Goal: Information Seeking & Learning: Find specific fact

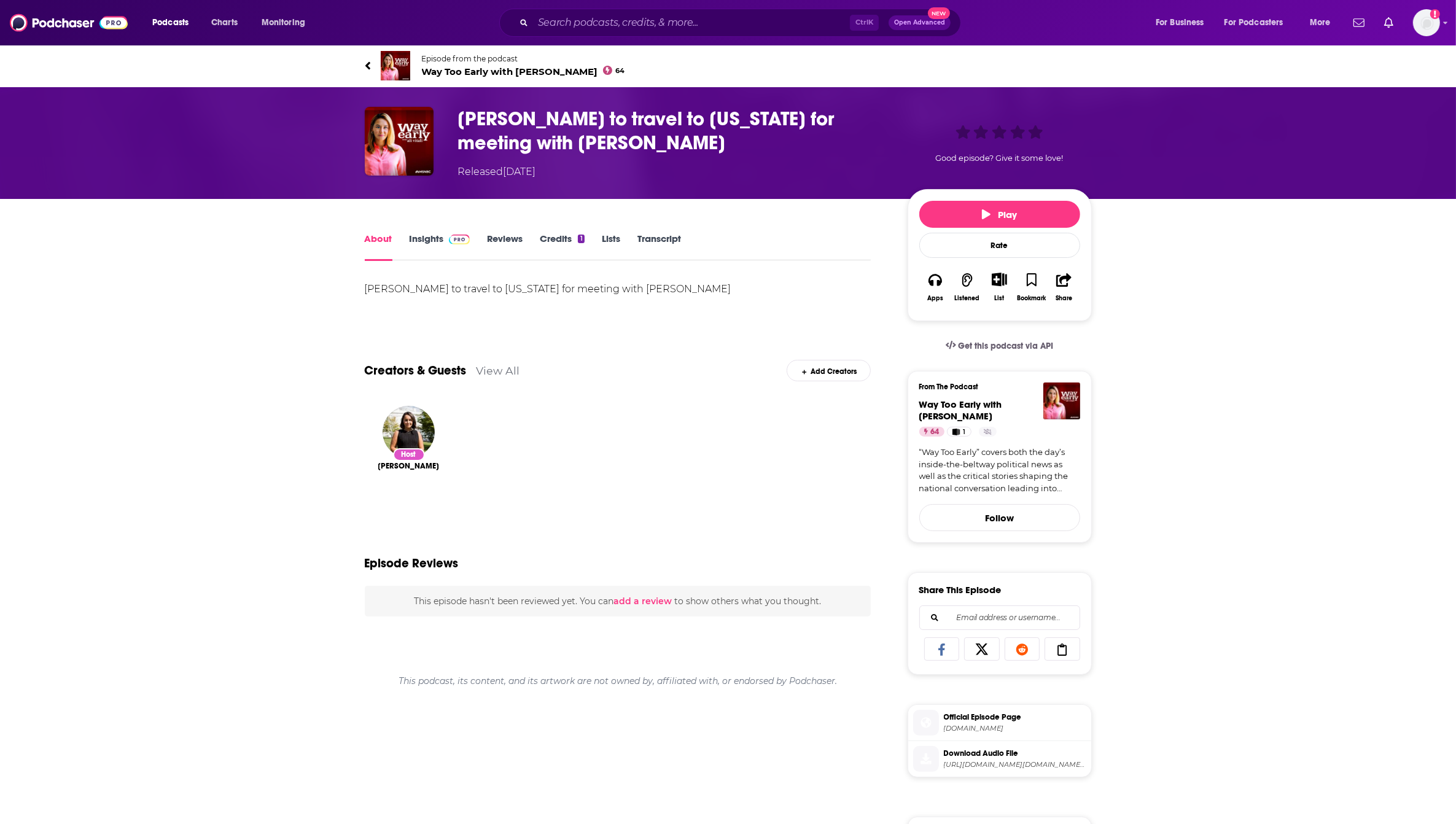
click at [1006, 210] on span "Play" at bounding box center [1000, 214] width 35 height 12
click at [419, 231] on div "About Insights Reviews Credits 1 Lists Transcript" at bounding box center [618, 246] width 507 height 30
click at [416, 238] on link "Insights" at bounding box center [440, 247] width 61 height 29
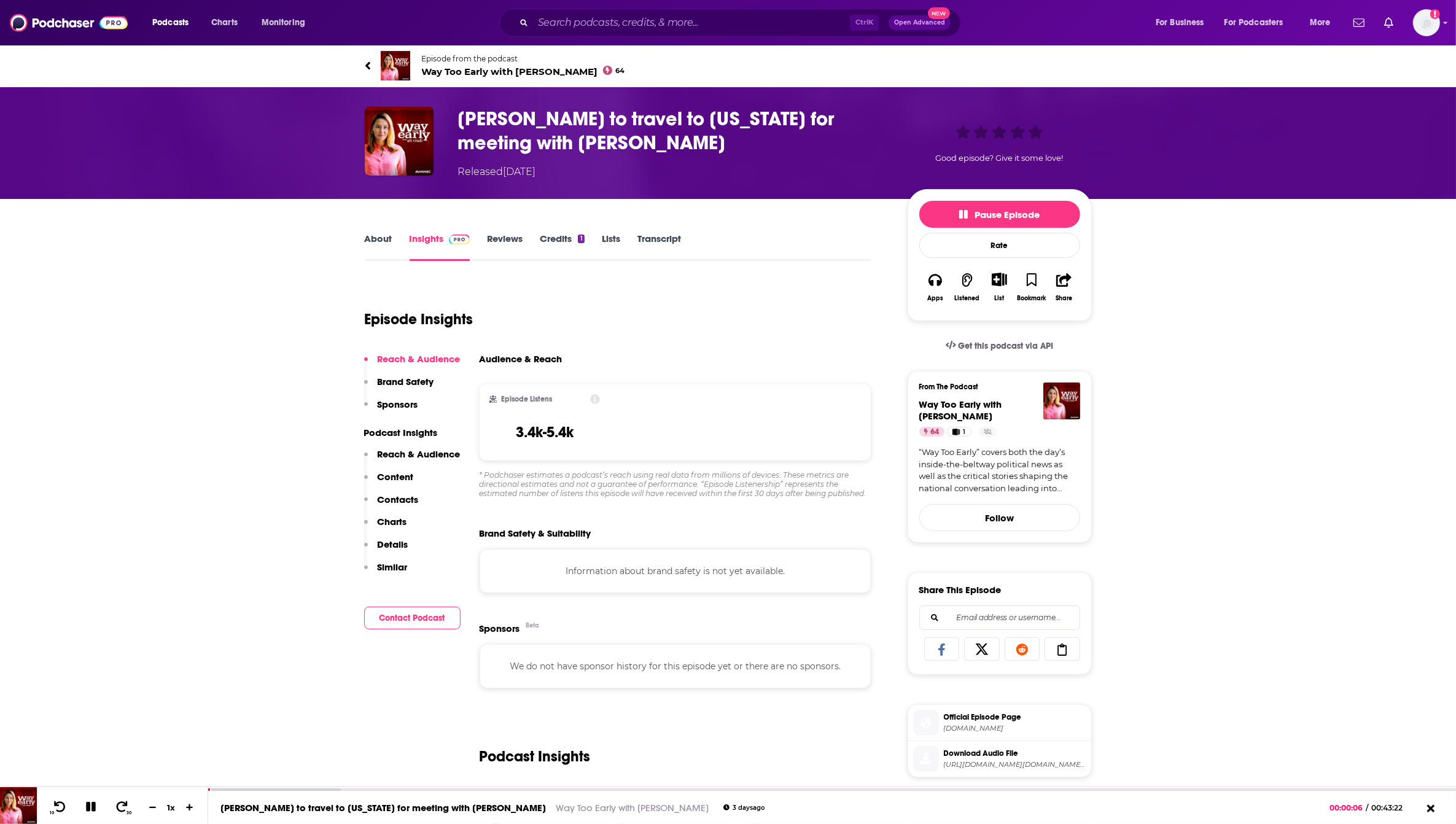
click at [726, 368] on div "Audience & Reach" at bounding box center [675, 364] width 392 height 22
click at [658, 234] on link "Transcript" at bounding box center [659, 247] width 43 height 29
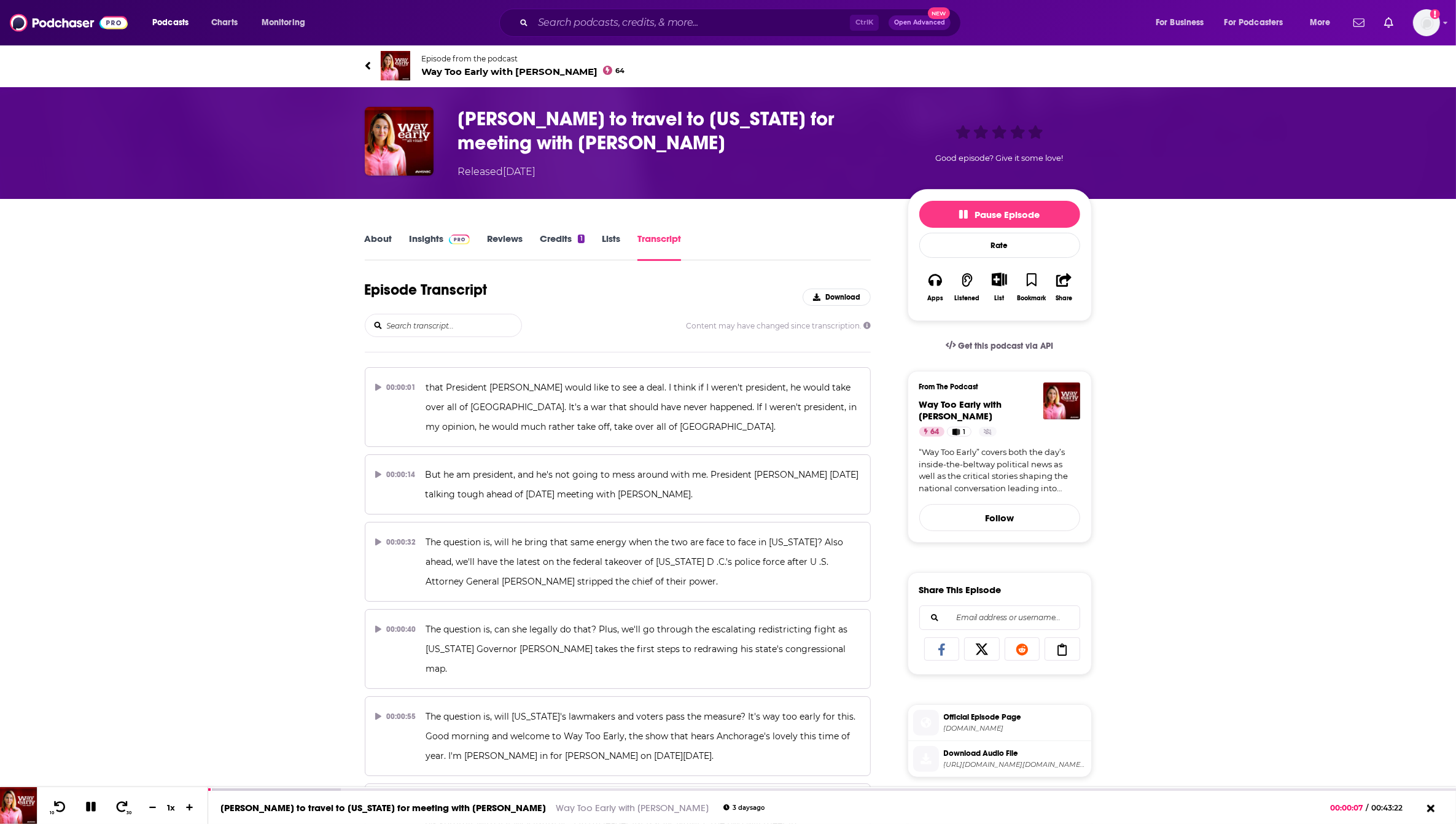
click at [400, 315] on input "search" at bounding box center [453, 326] width 135 height 22
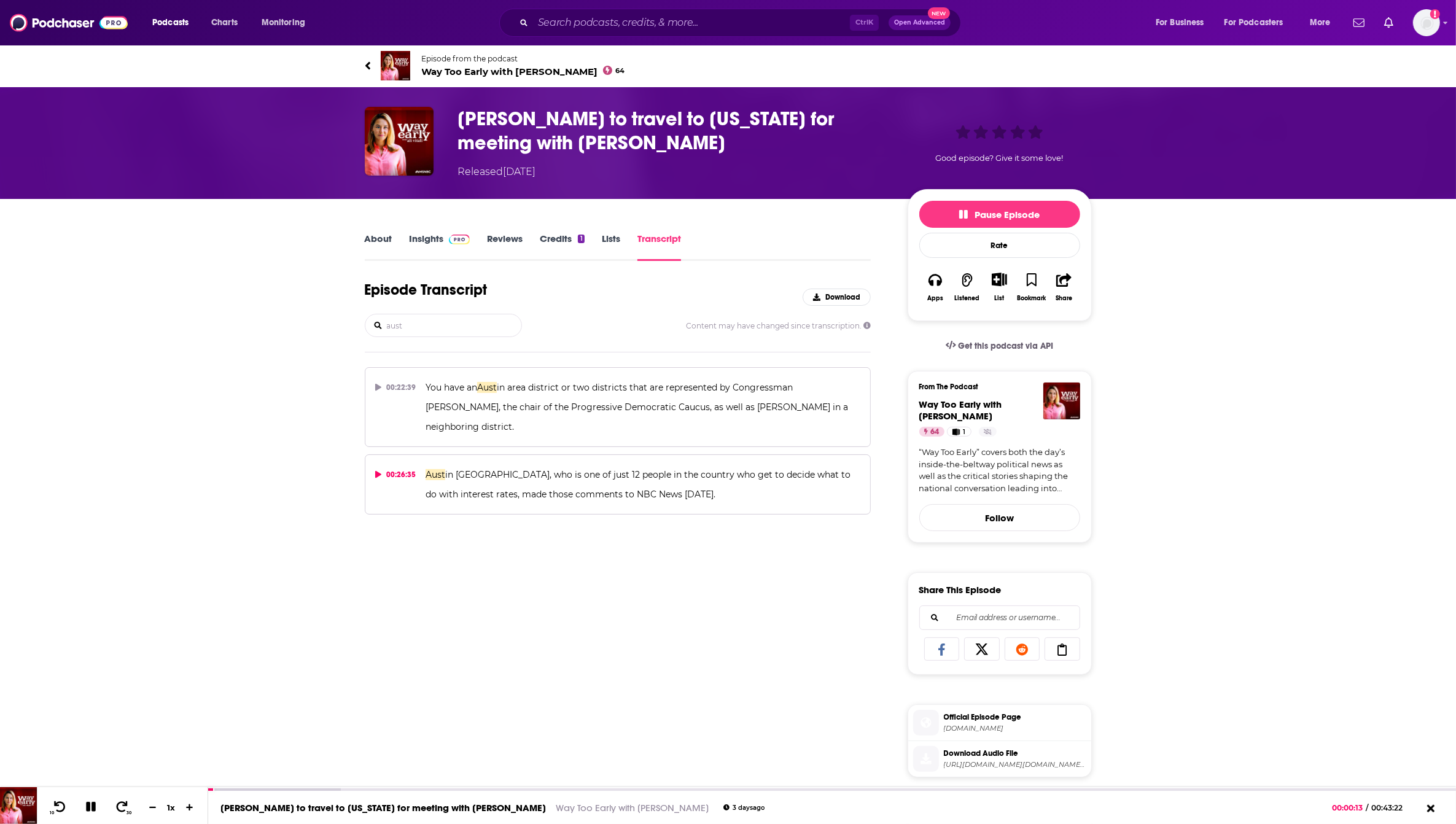
type input "aust"
click at [834, 471] on p "Aust in [GEOGRAPHIC_DATA], who is one of just 12 people in the country who get …" at bounding box center [643, 484] width 435 height 39
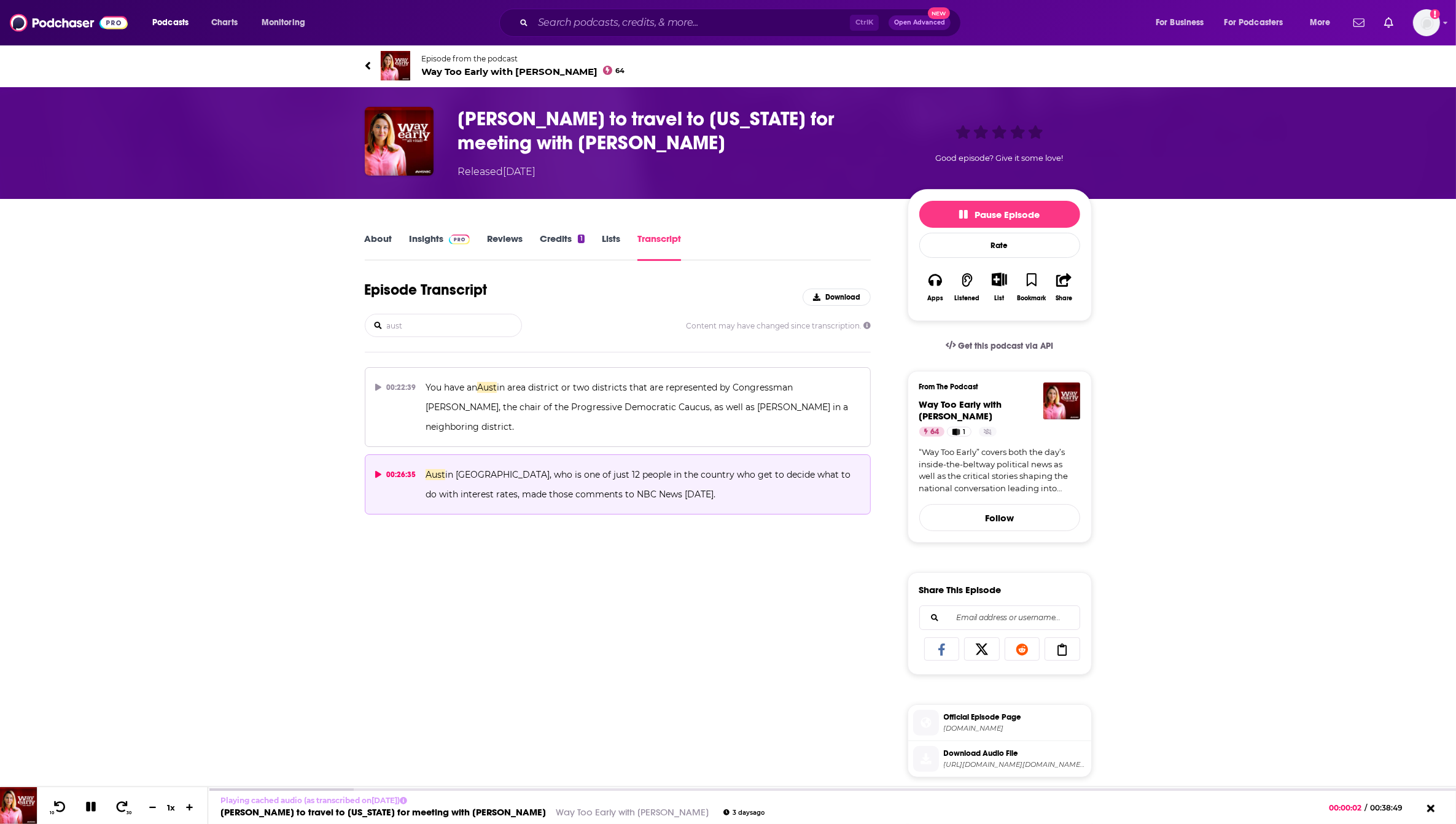
click at [369, 237] on link "About" at bounding box center [379, 247] width 28 height 29
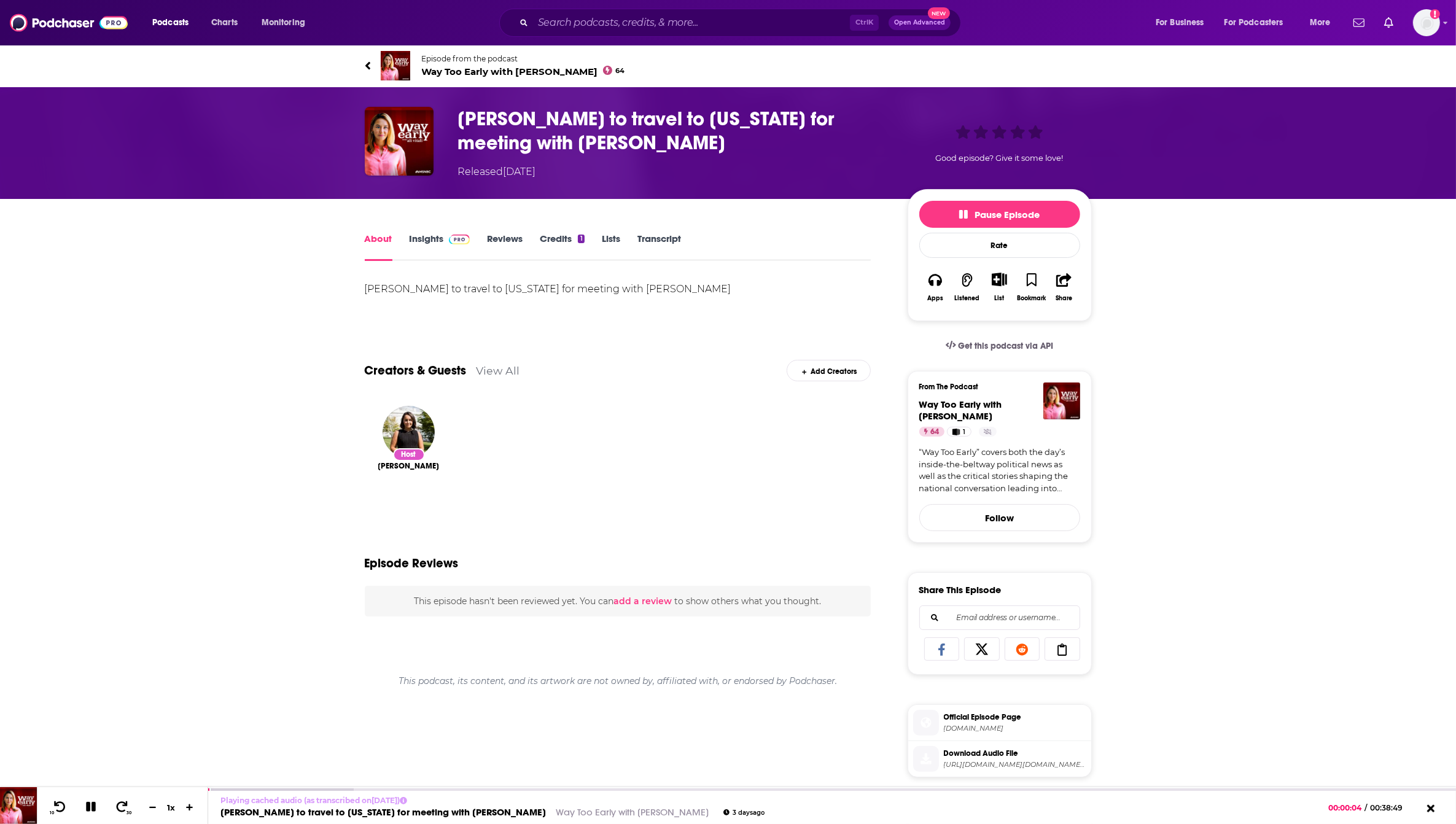
click at [480, 71] on span "Way Too Early with [PERSON_NAME] 64" at bounding box center [523, 71] width 203 height 12
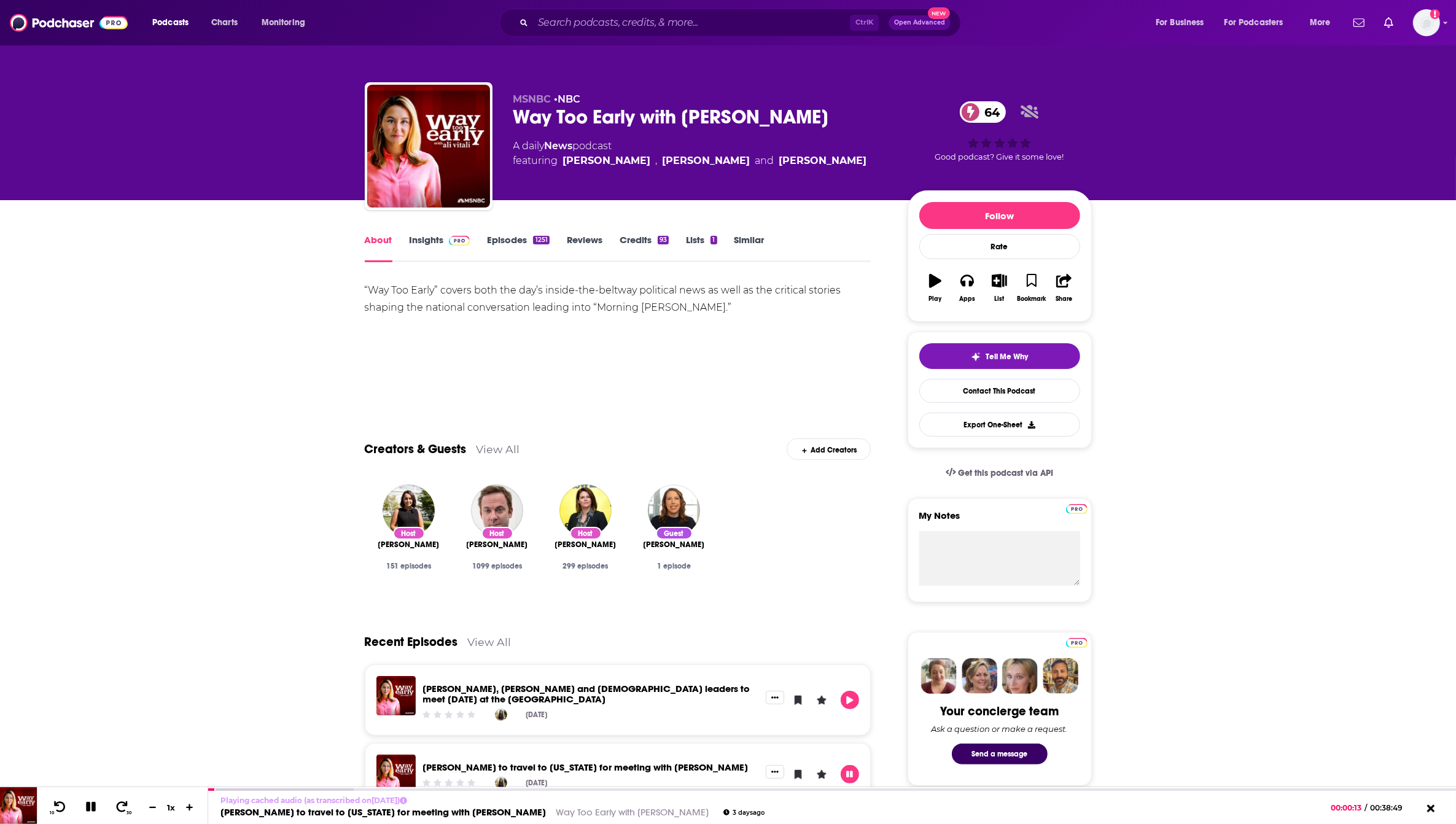
click at [434, 240] on link "Insights" at bounding box center [440, 248] width 61 height 29
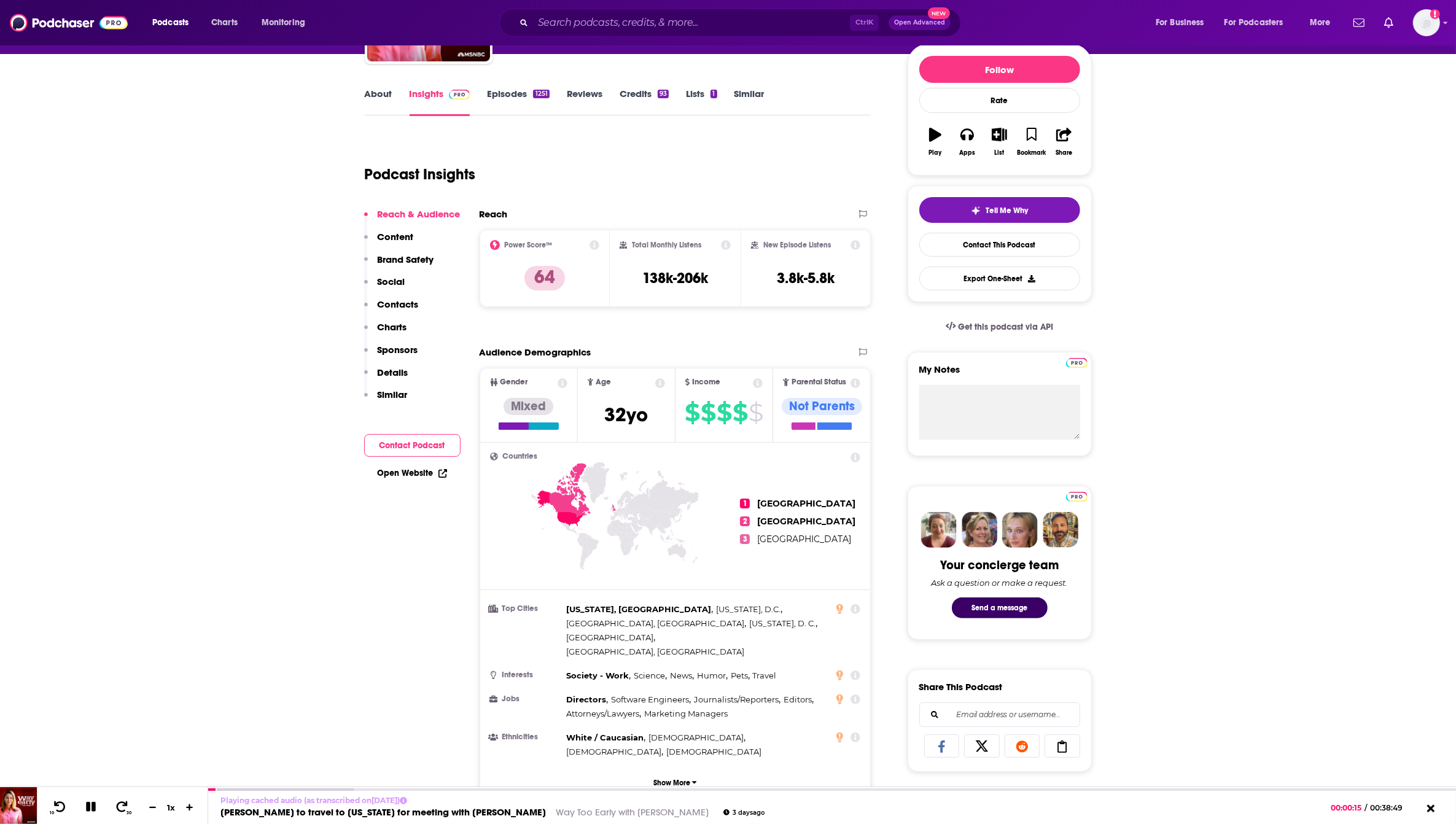
scroll to position [153, 0]
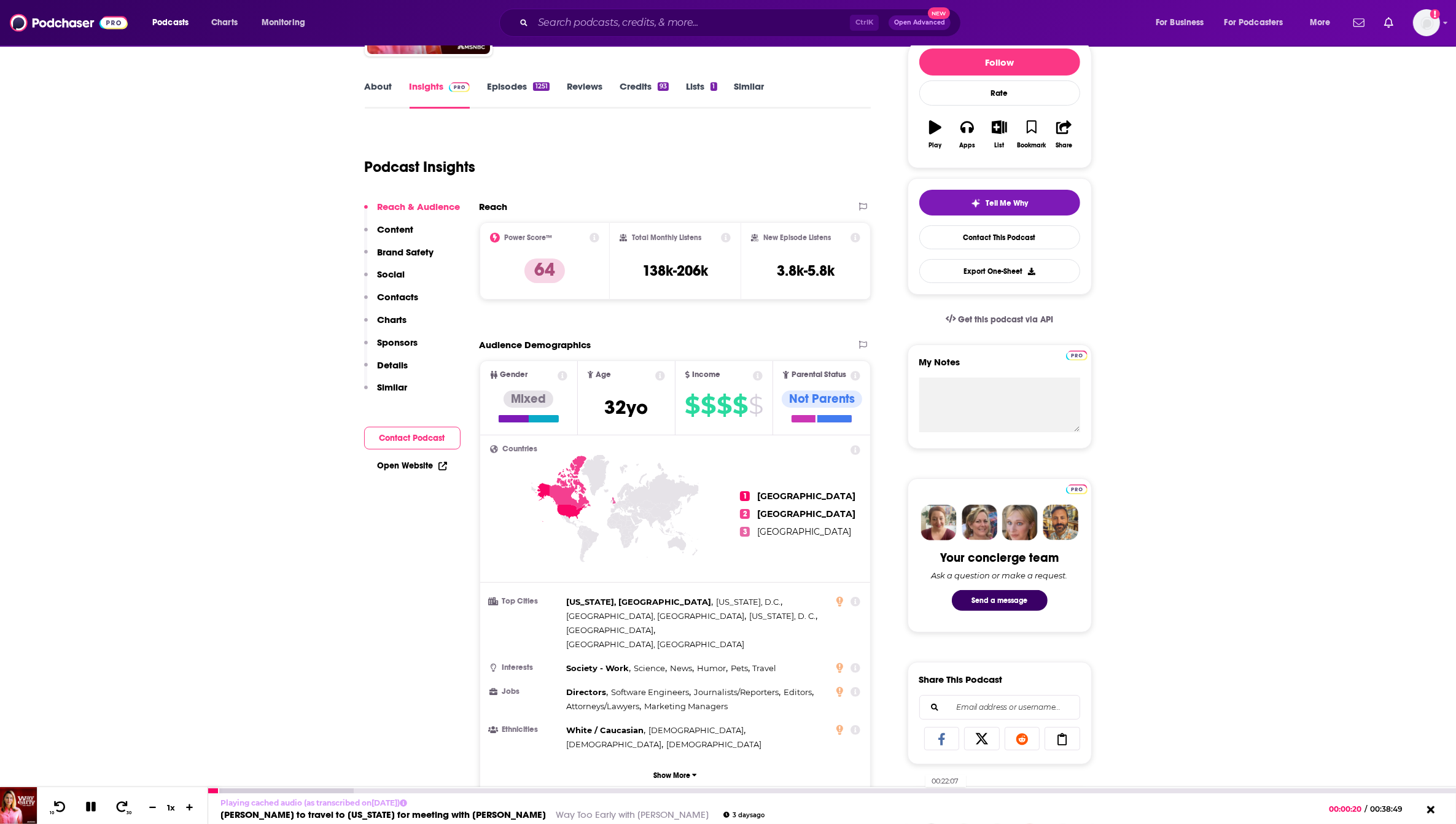
click at [920, 793] on div "00:22:07" at bounding box center [832, 791] width 1248 height 5
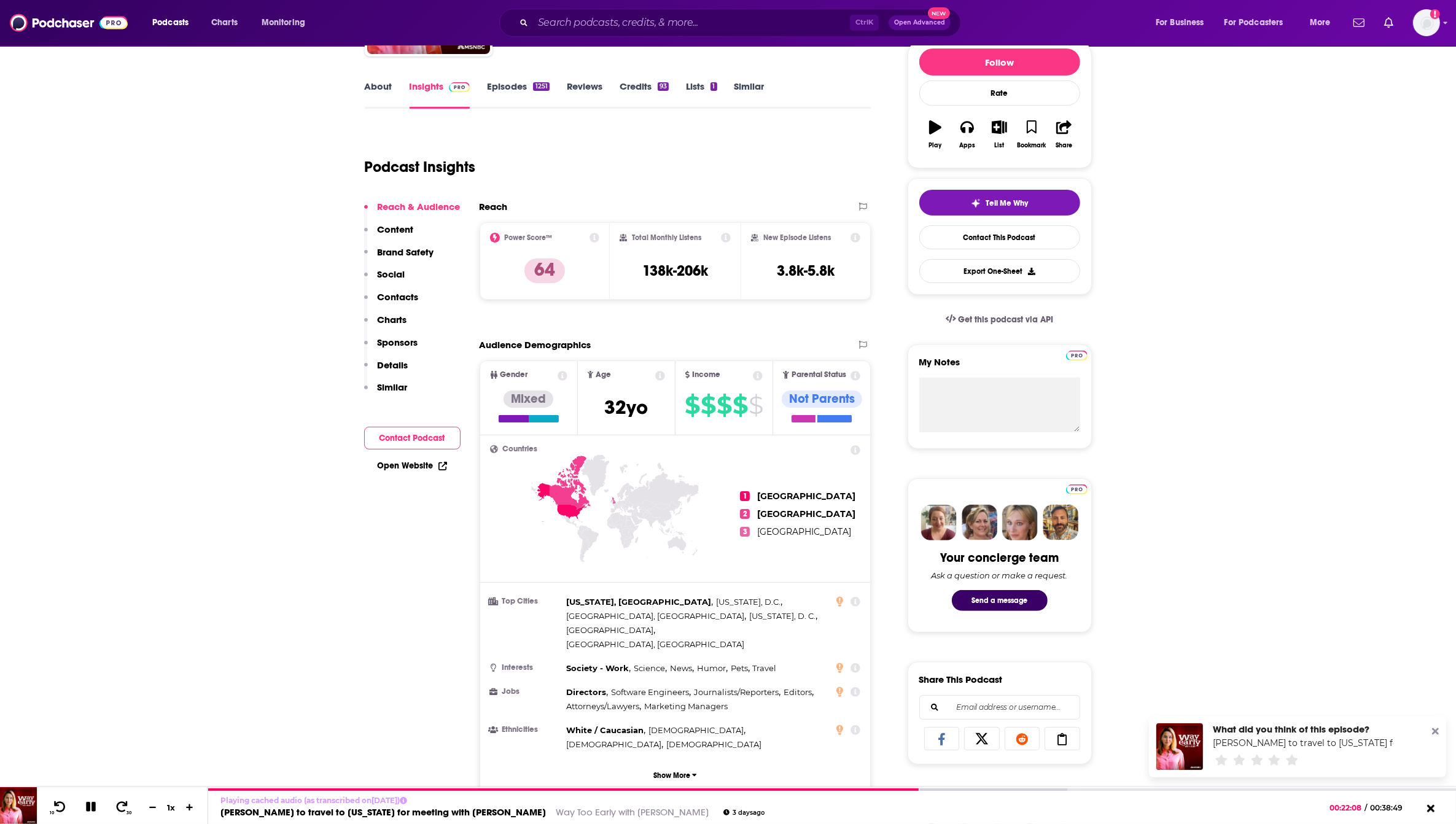
click at [741, 84] on link "Similar" at bounding box center [750, 94] width 30 height 29
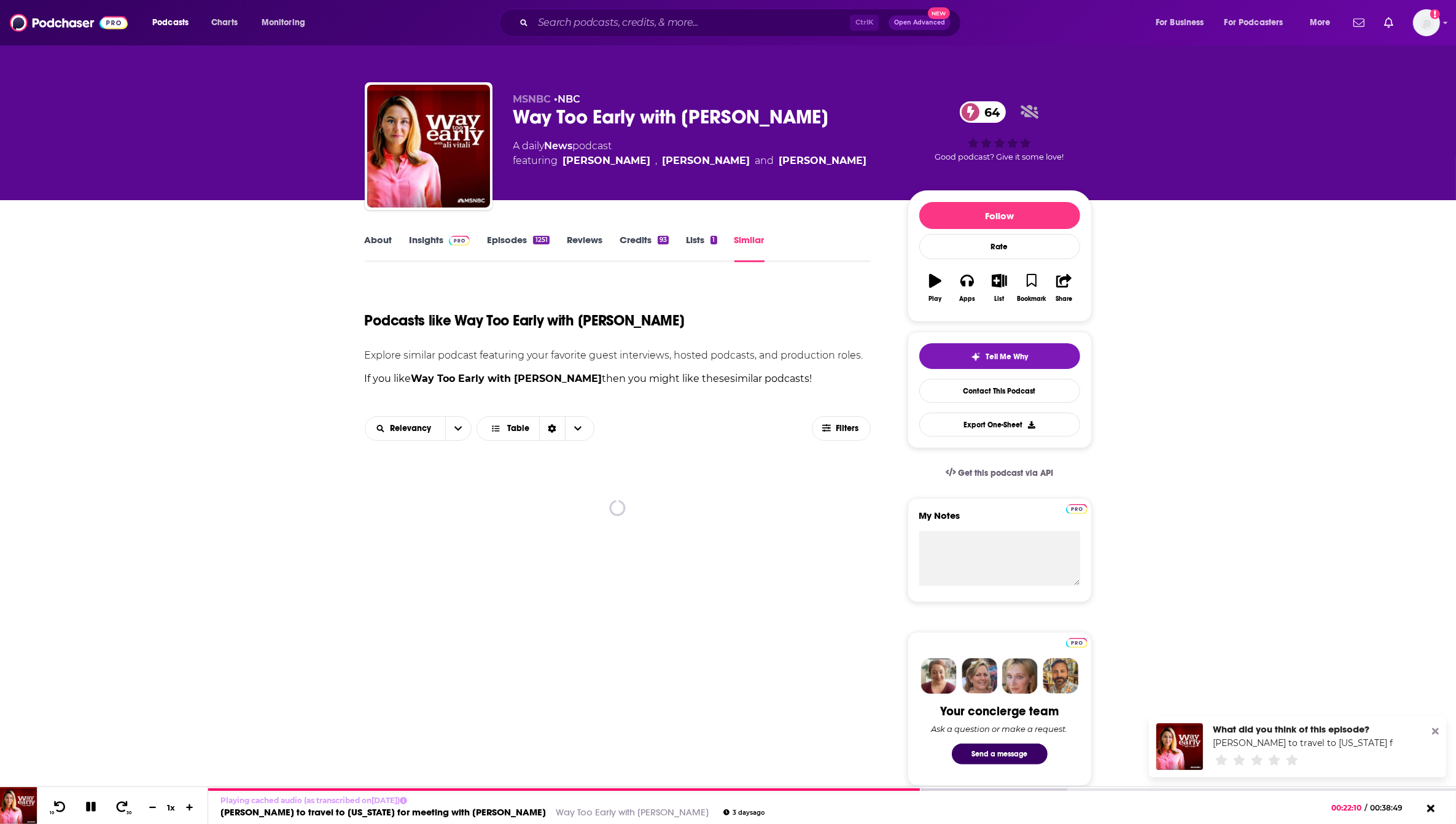
click at [646, 247] on link "Credits 93" at bounding box center [644, 248] width 50 height 29
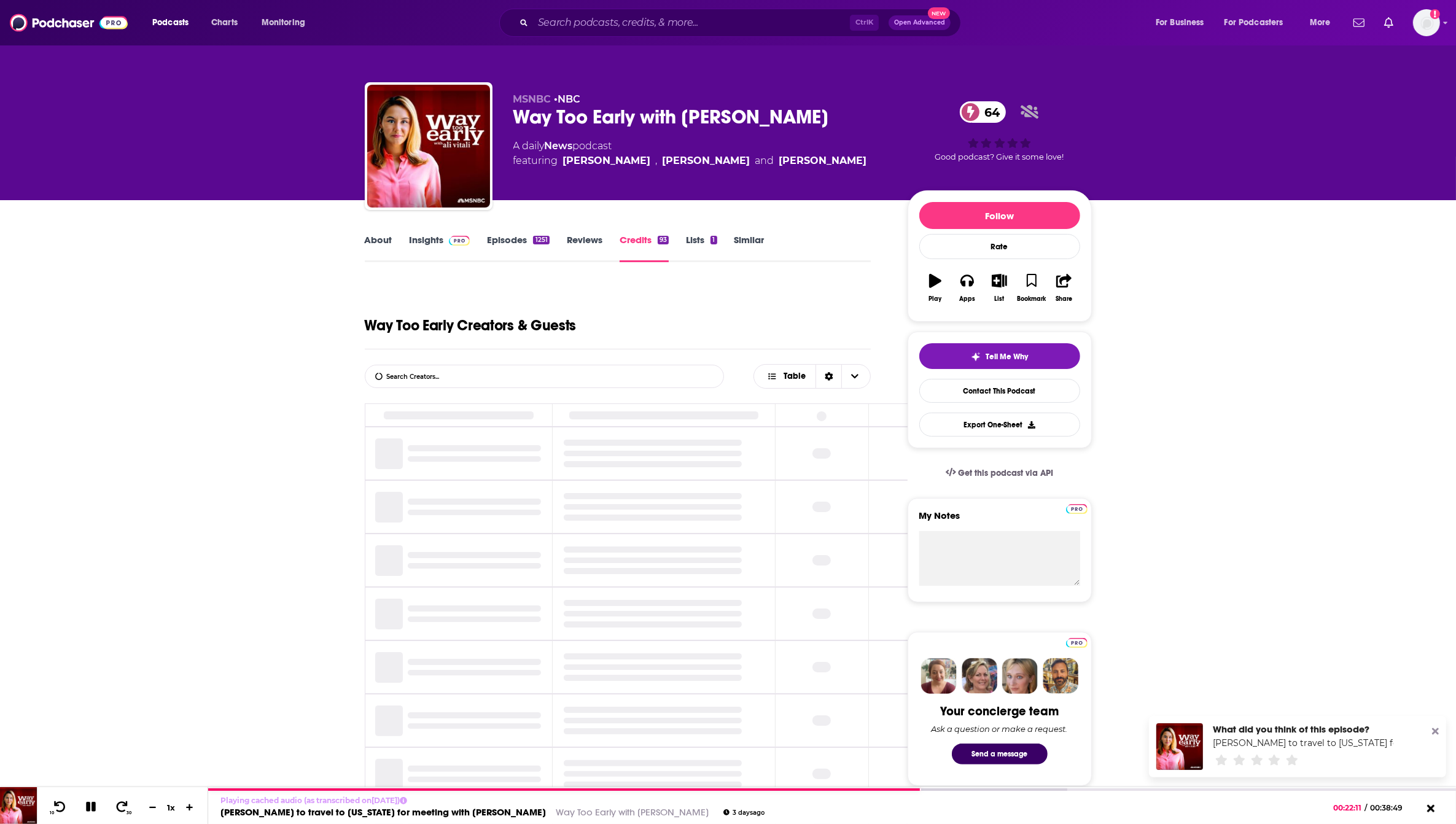
click at [748, 241] on link "Similar" at bounding box center [750, 248] width 30 height 29
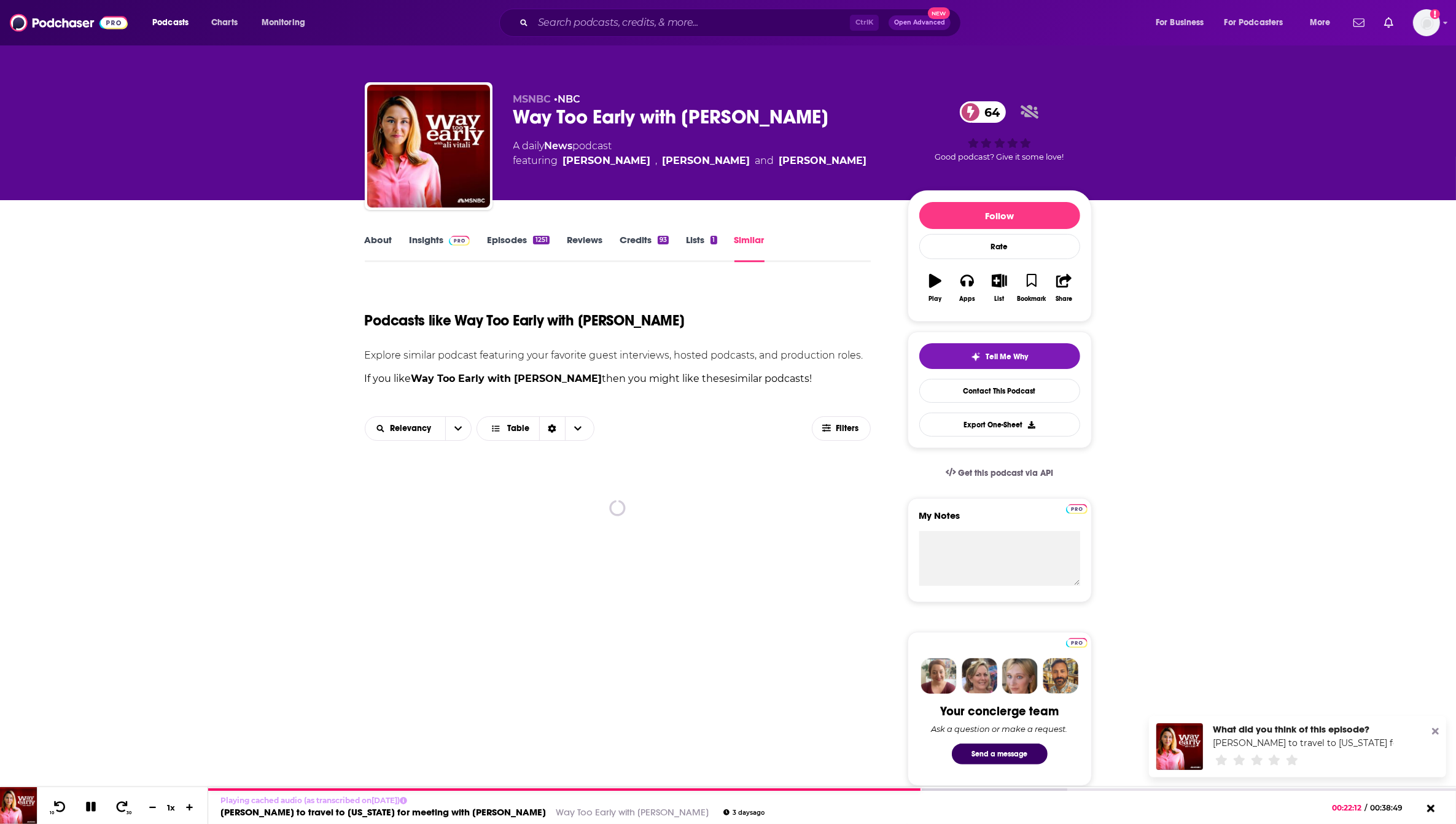
click at [518, 248] on link "Episodes 1251" at bounding box center [518, 248] width 62 height 29
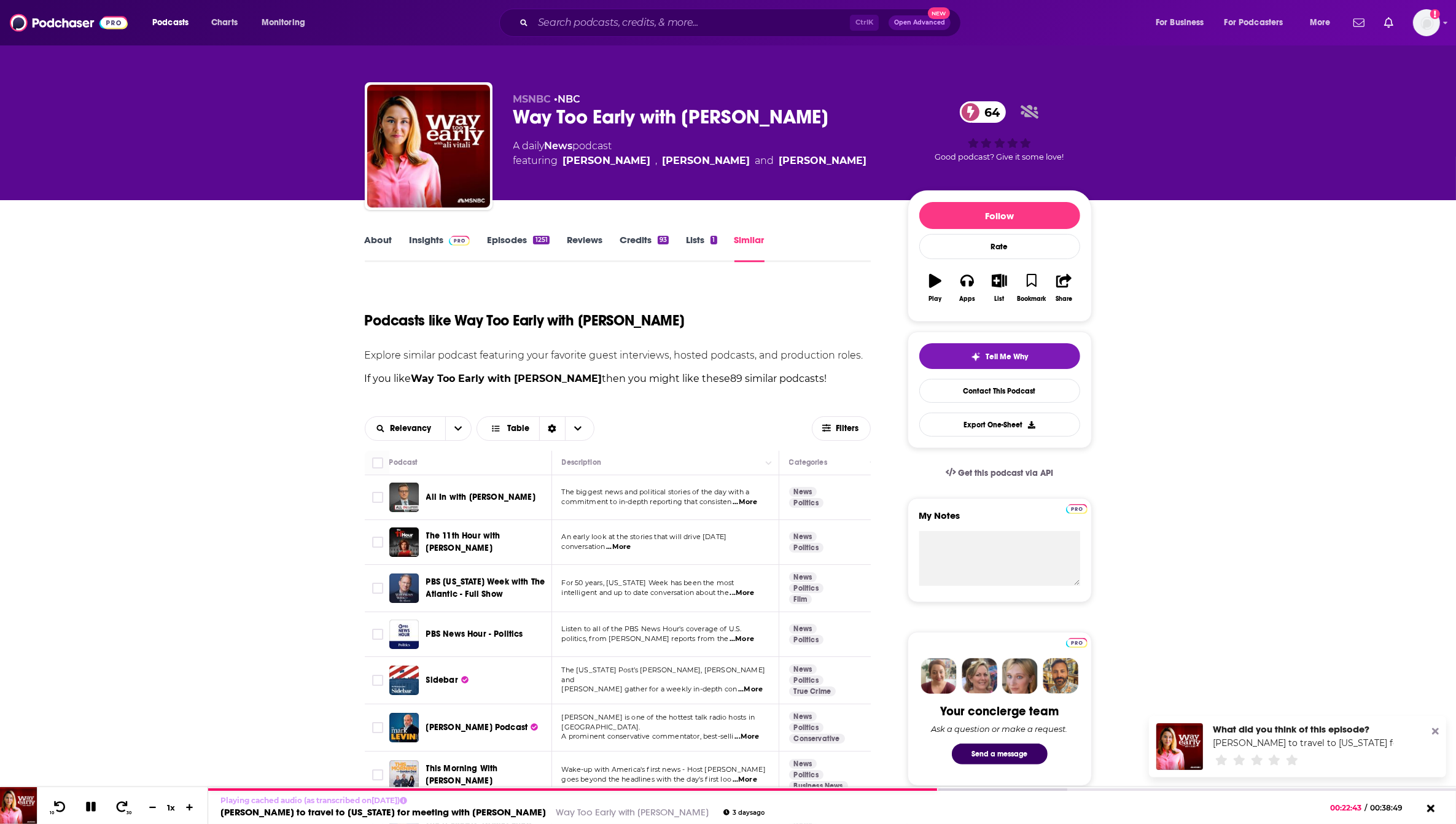
click at [517, 240] on link "Episodes 1251" at bounding box center [518, 248] width 62 height 29
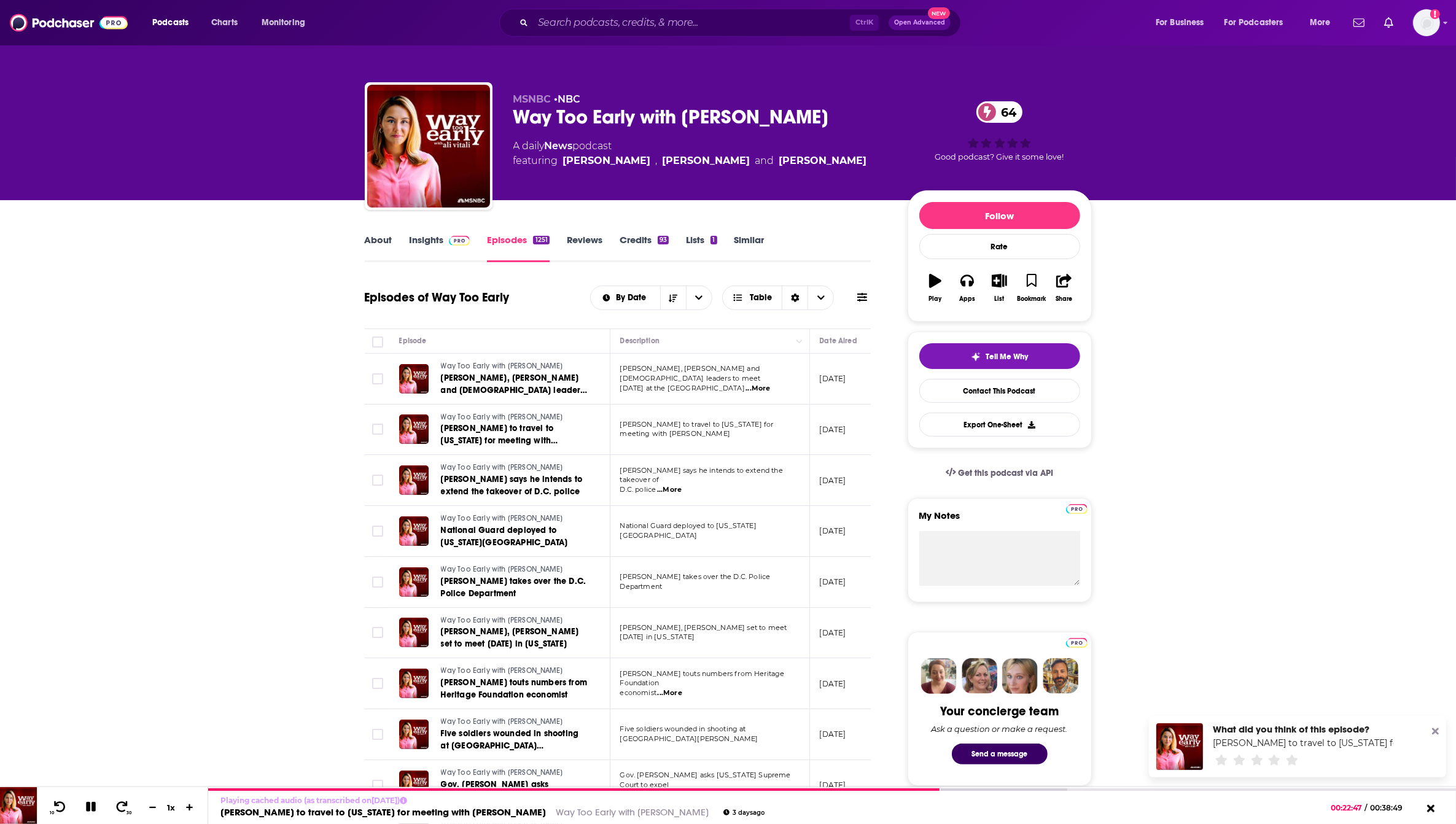
click at [595, 429] on td "Way Too Early with [PERSON_NAME] to travel to [US_STATE] for meeting with [PERS…" at bounding box center [500, 430] width 221 height 51
click at [519, 432] on span "[PERSON_NAME] to travel to [US_STATE] for meeting with [PERSON_NAME]" at bounding box center [500, 440] width 118 height 35
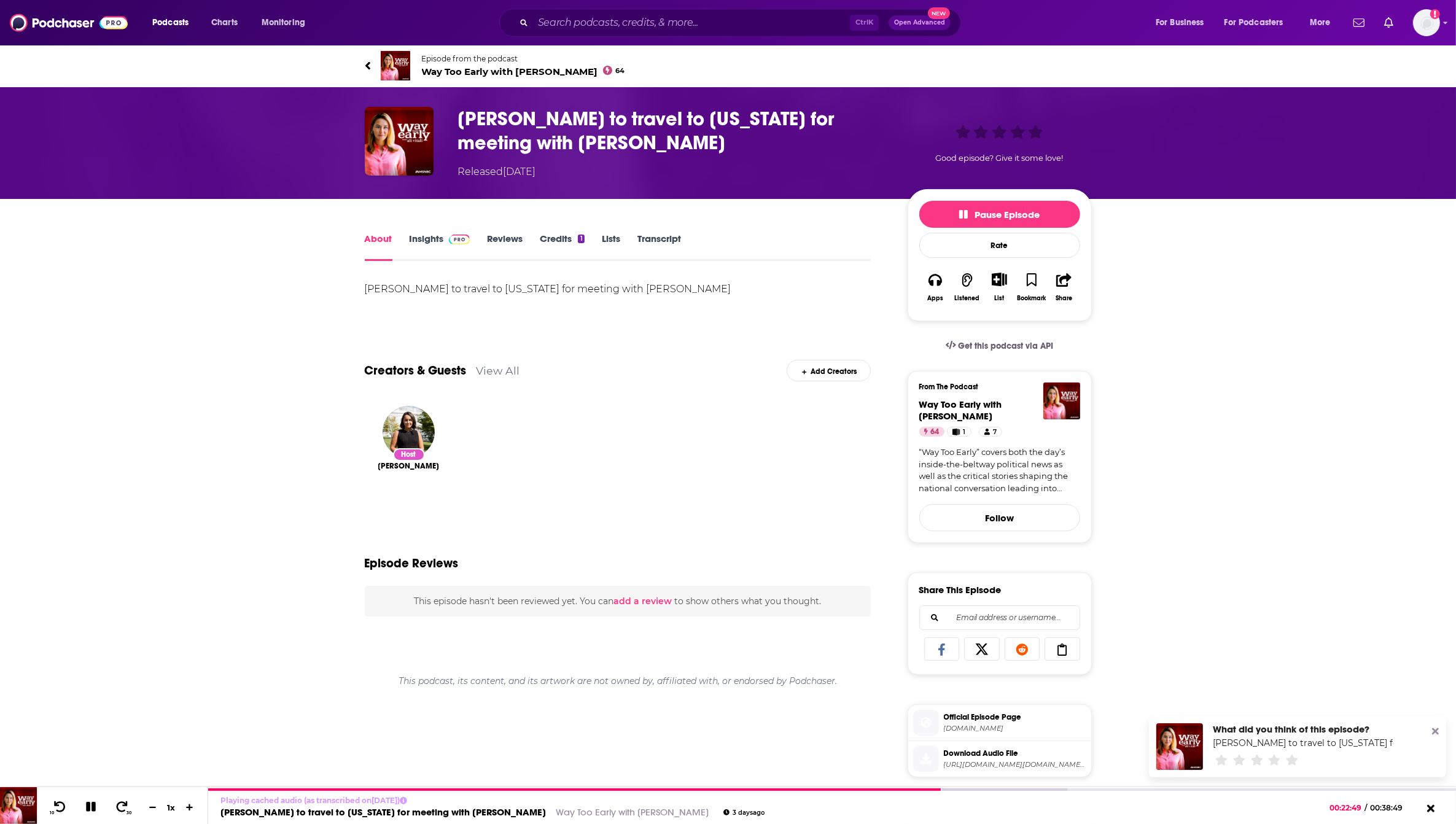
click at [665, 234] on link "Transcript" at bounding box center [659, 247] width 43 height 29
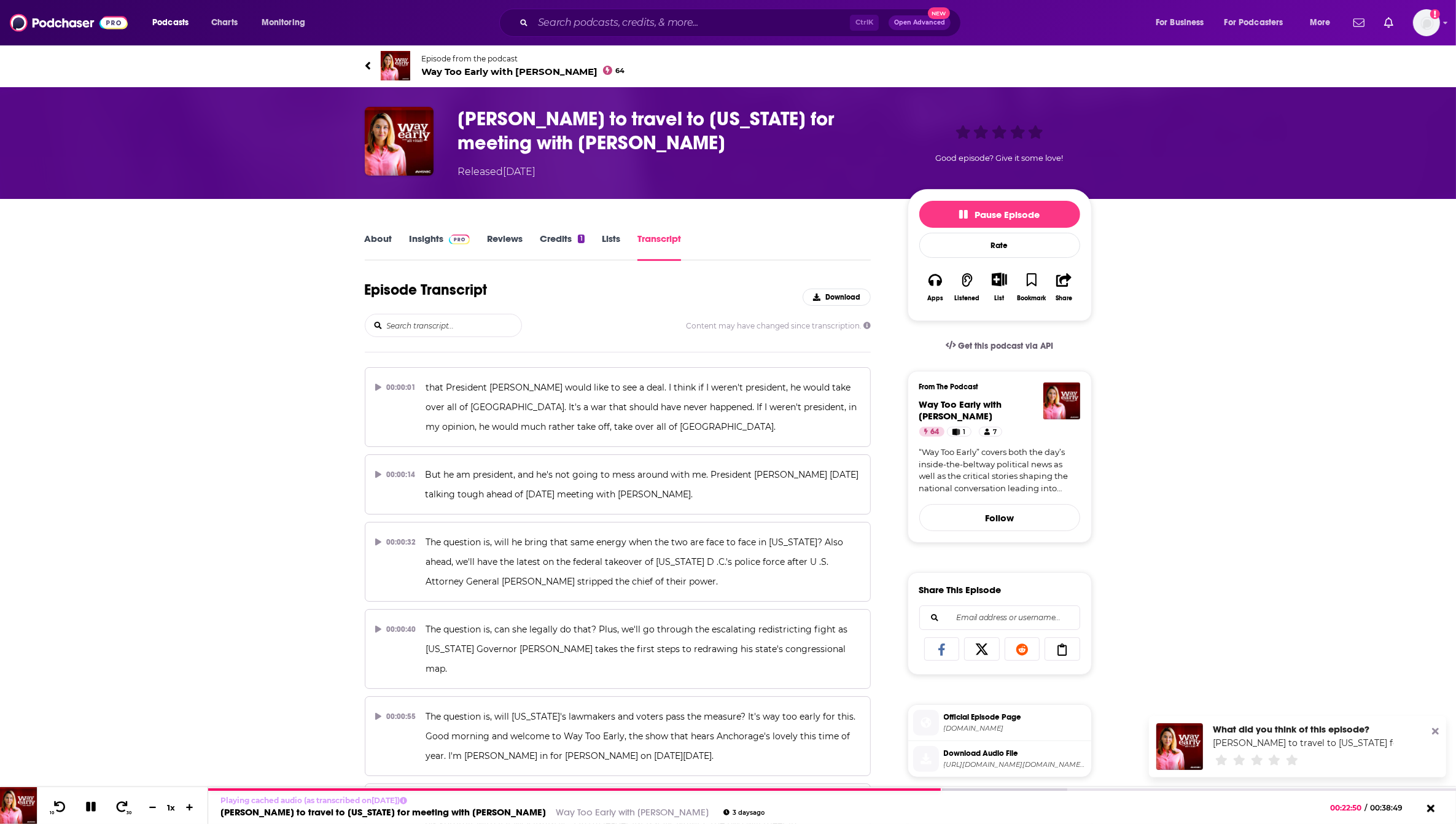
click at [477, 321] on input "search" at bounding box center [453, 326] width 135 height 22
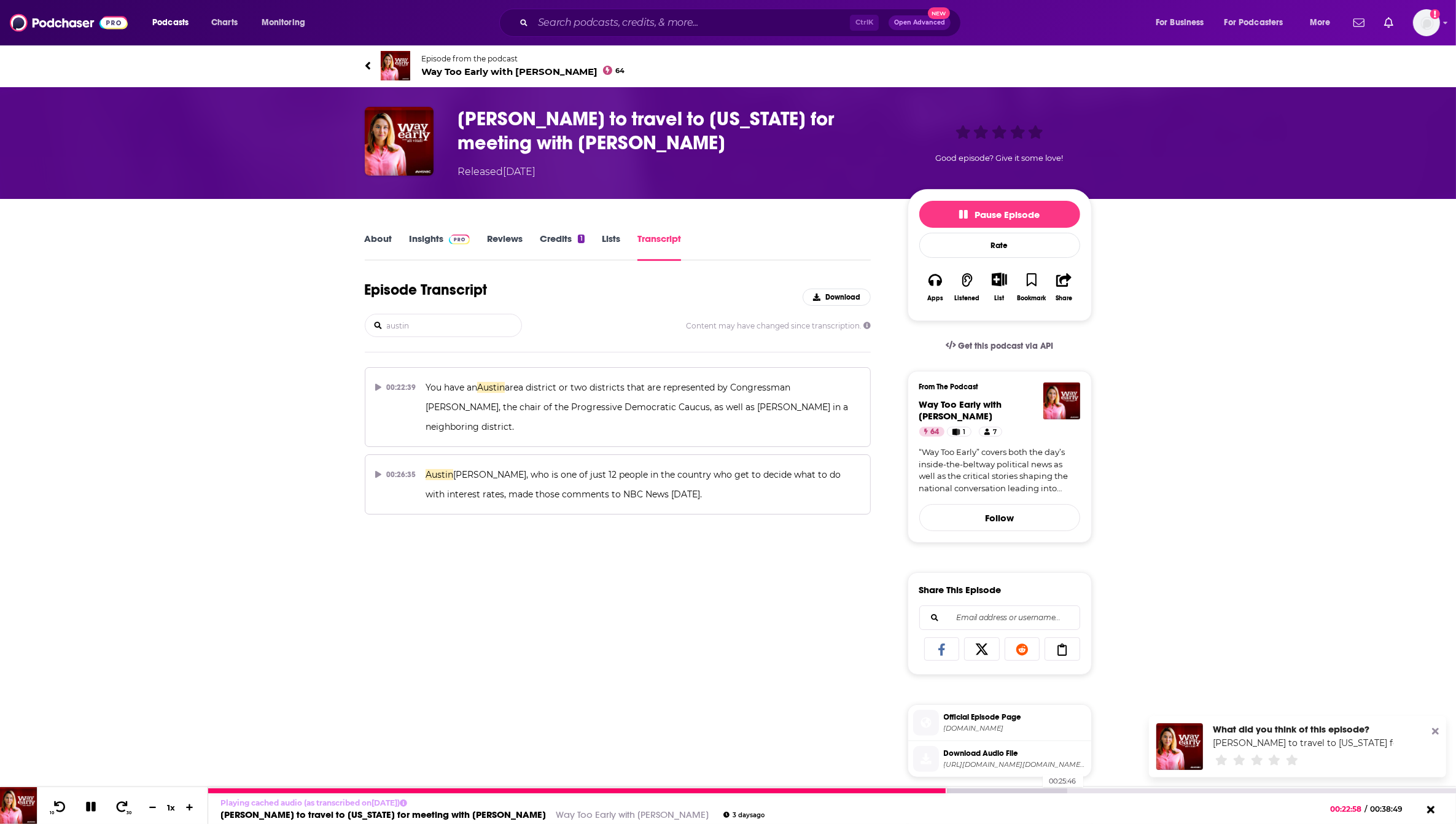
type input "austin"
click at [1037, 788] on div at bounding box center [637, 791] width 859 height 5
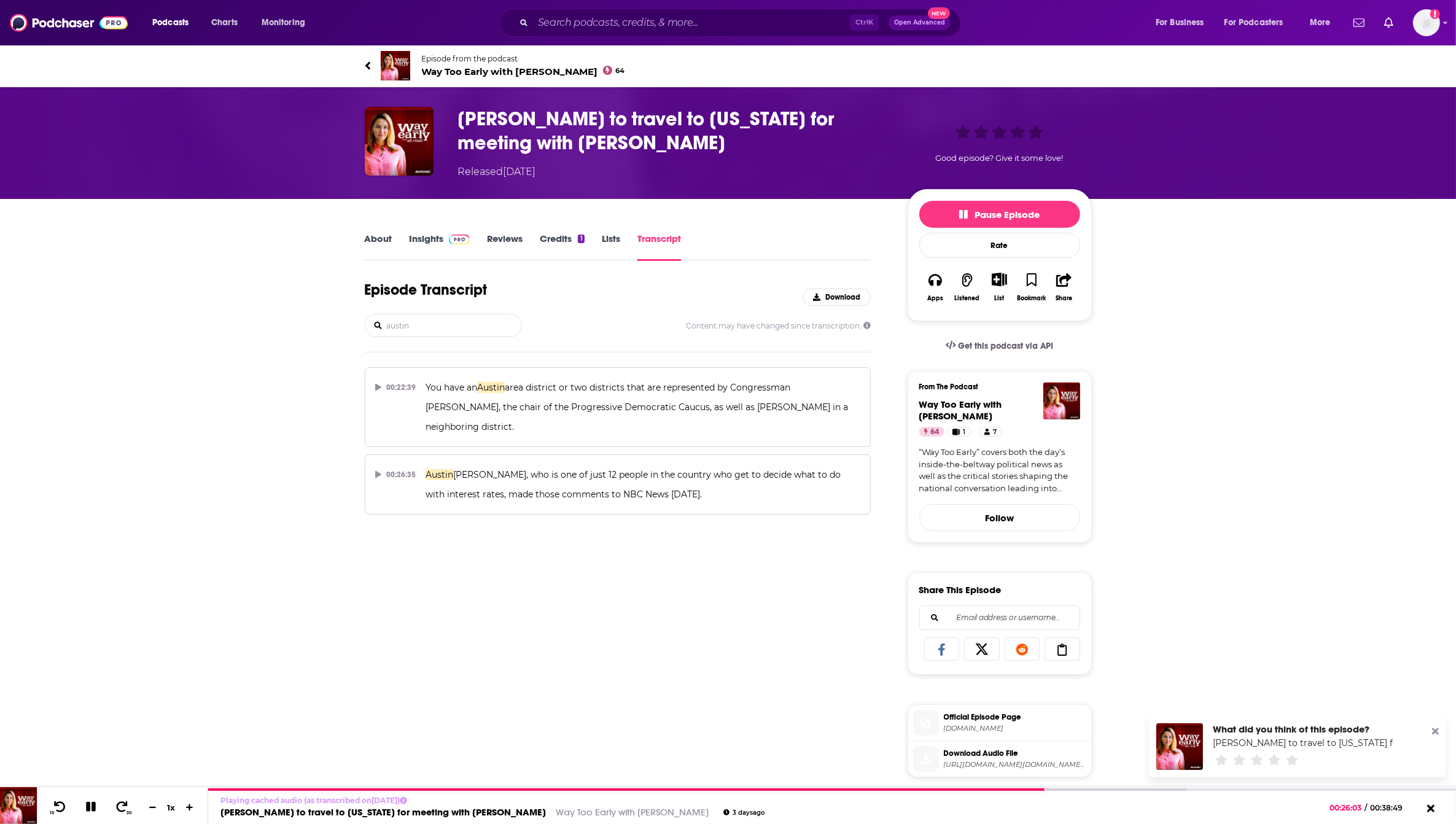
click at [419, 238] on link "Insights" at bounding box center [440, 247] width 61 height 29
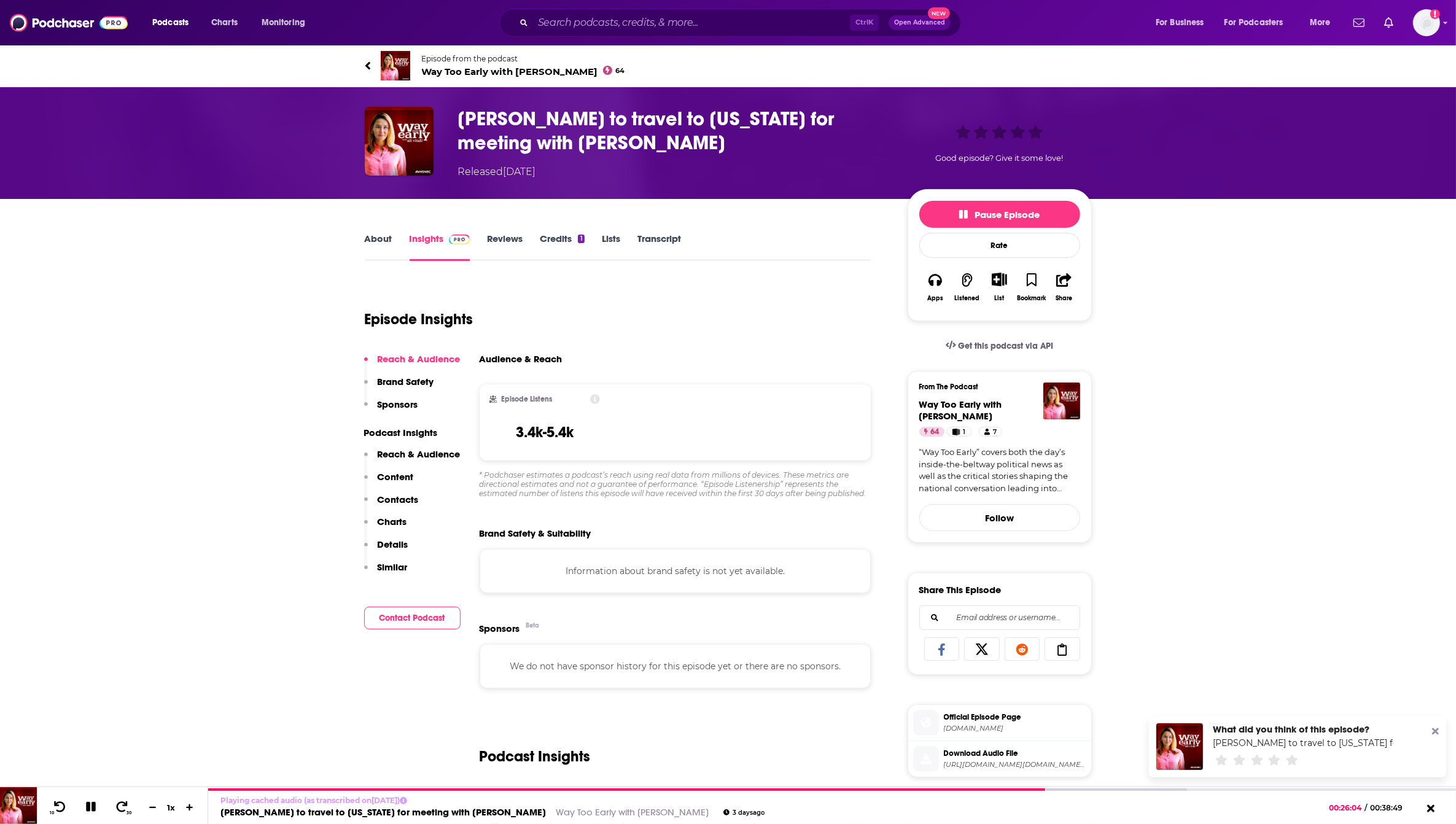
click at [390, 240] on link "About" at bounding box center [379, 247] width 28 height 29
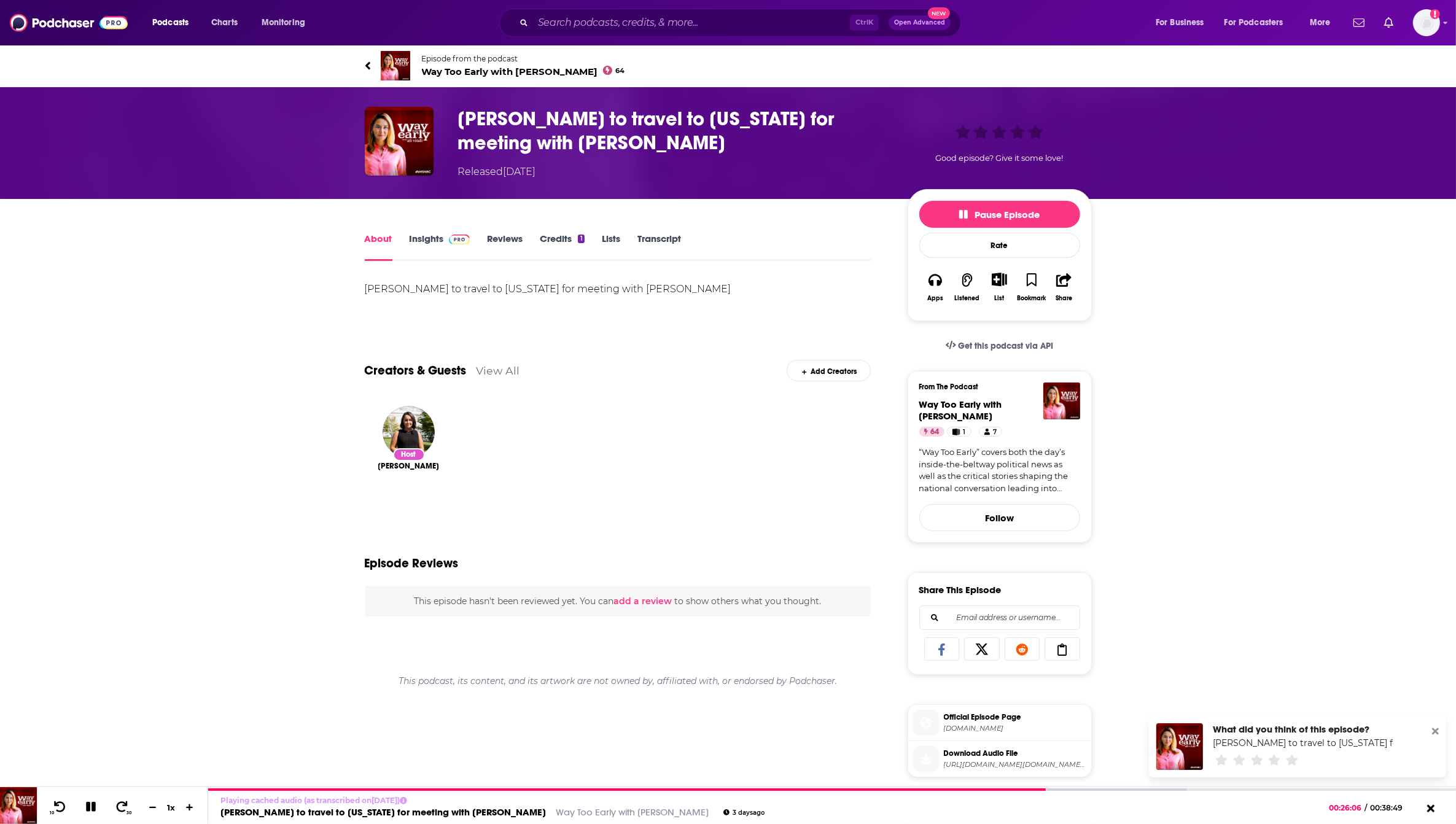
click at [490, 68] on span "Way Too Early with [PERSON_NAME] 64" at bounding box center [523, 71] width 203 height 12
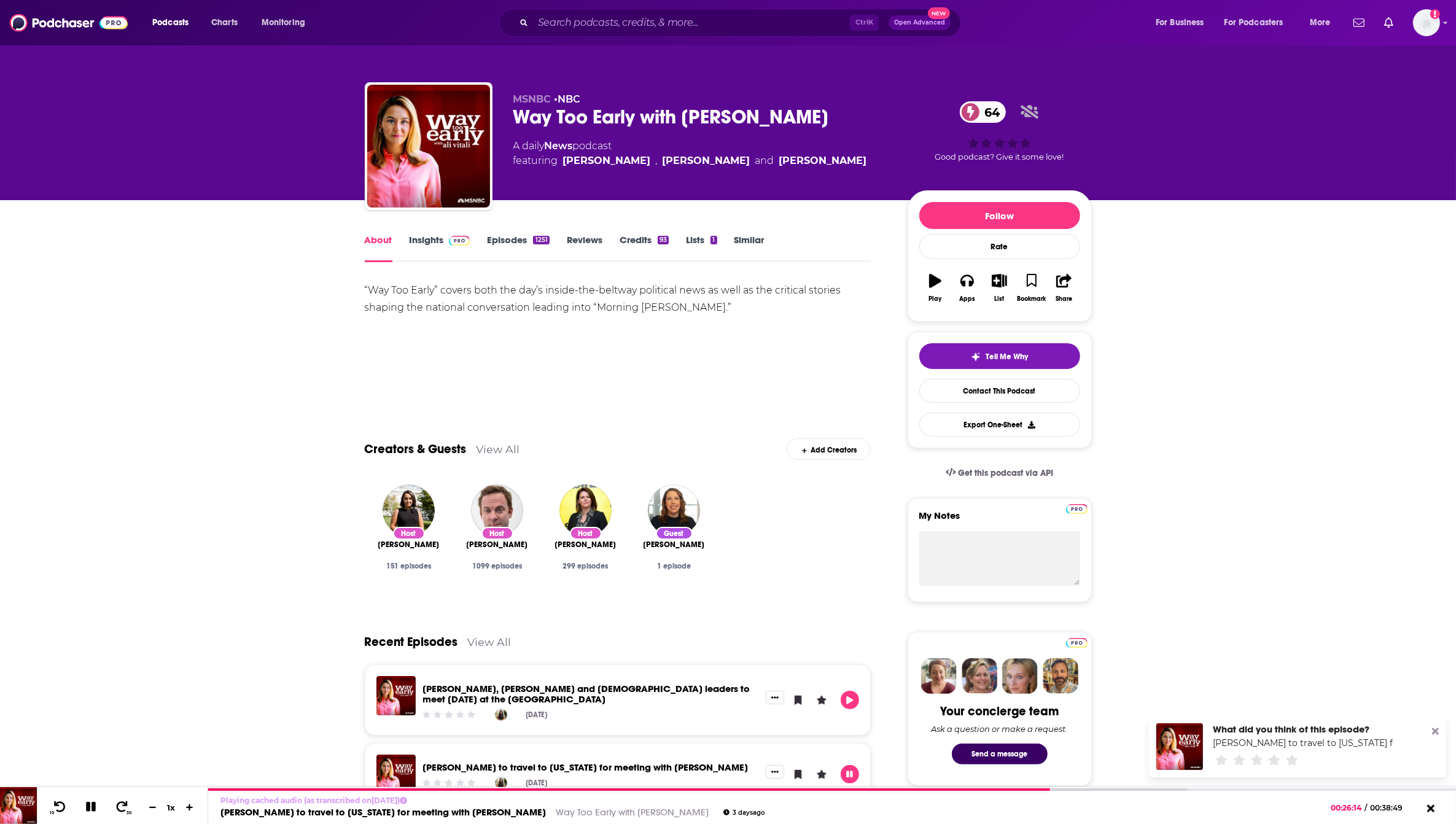
click at [439, 240] on link "Insights" at bounding box center [440, 248] width 61 height 29
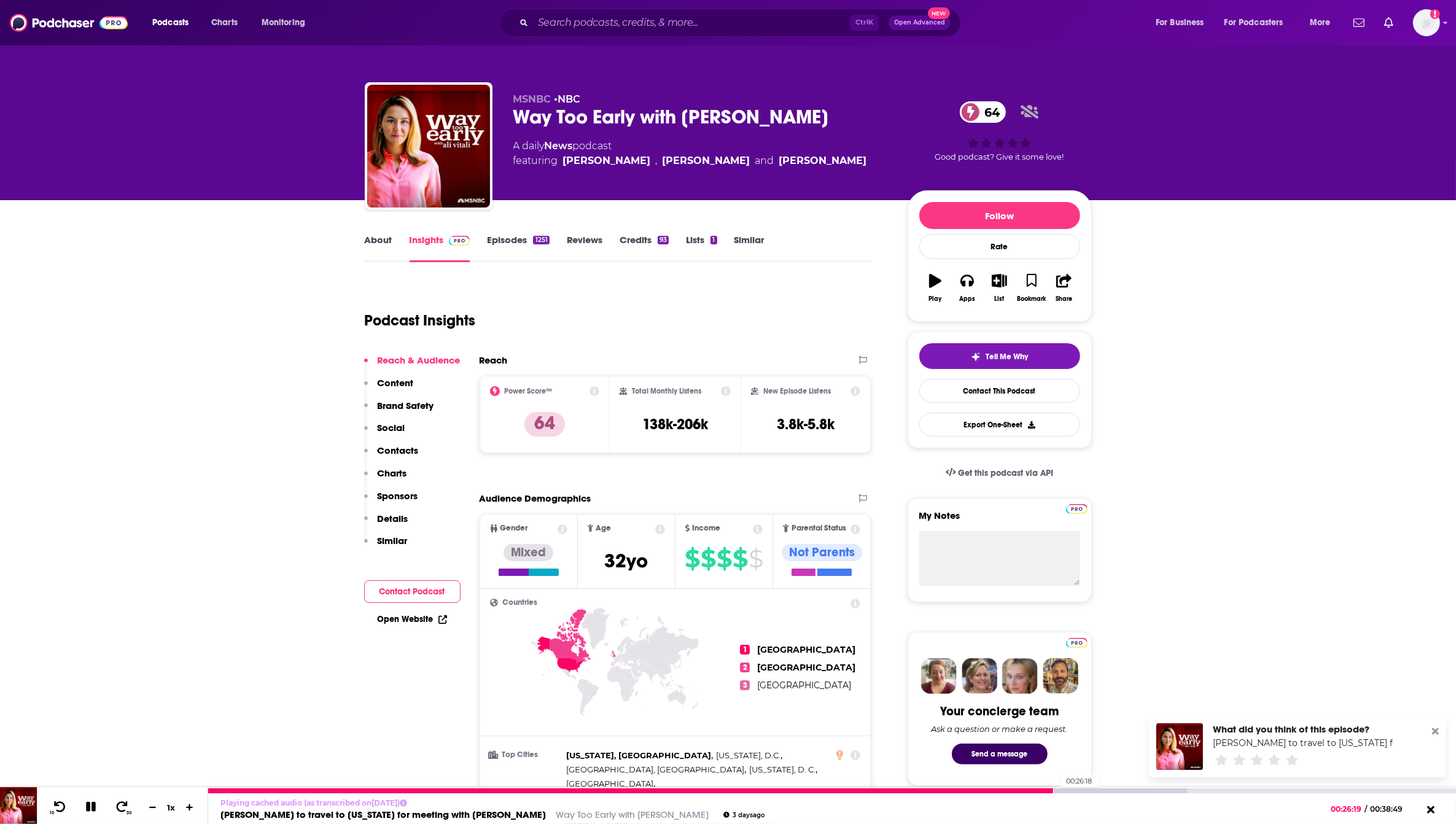
click at [1054, 792] on div at bounding box center [631, 791] width 846 height 5
click at [130, 806] on button "30" at bounding box center [122, 808] width 26 height 17
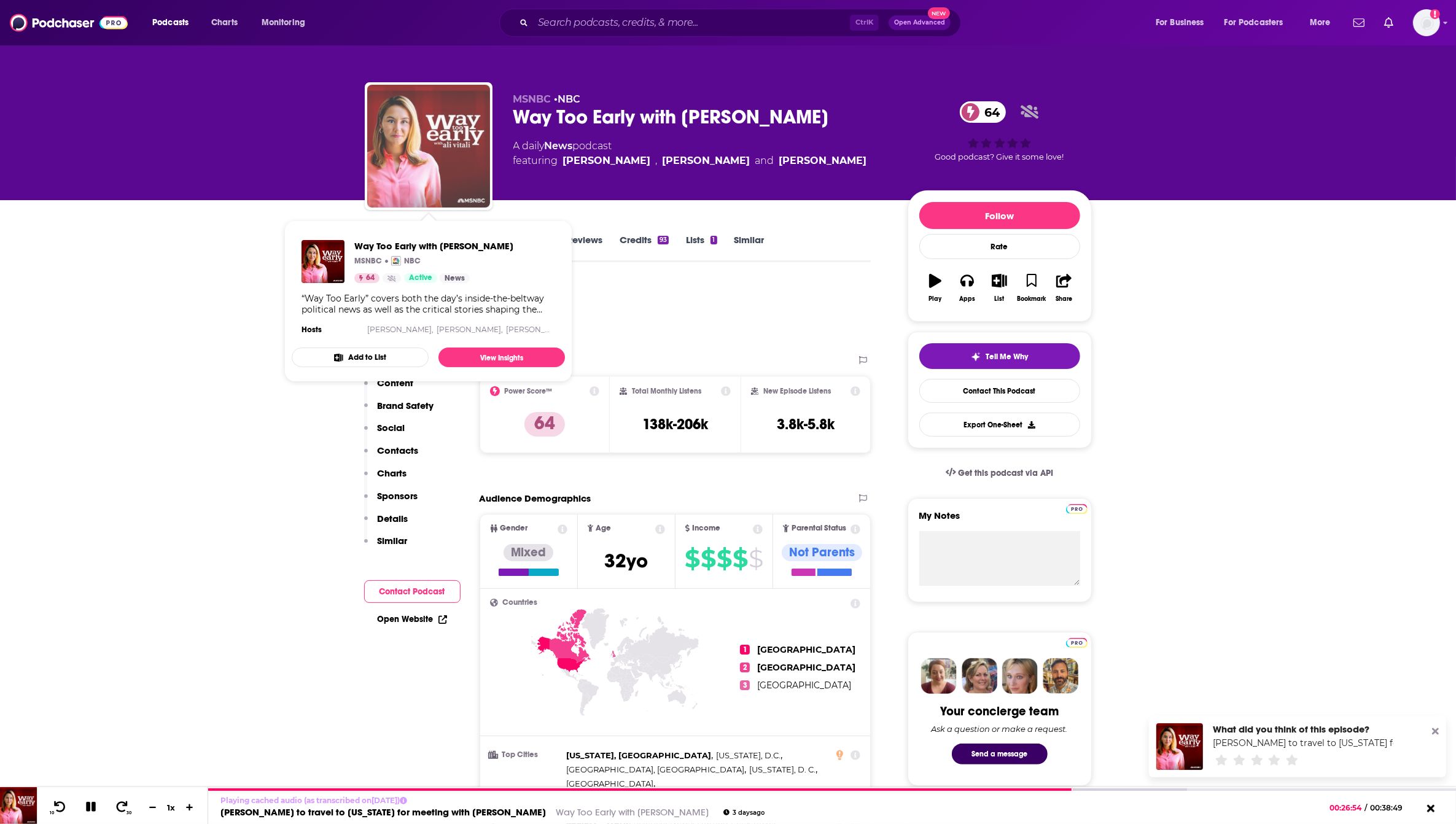
click at [398, 176] on img "Way Too Early with Ali Vitali" at bounding box center [429, 146] width 123 height 123
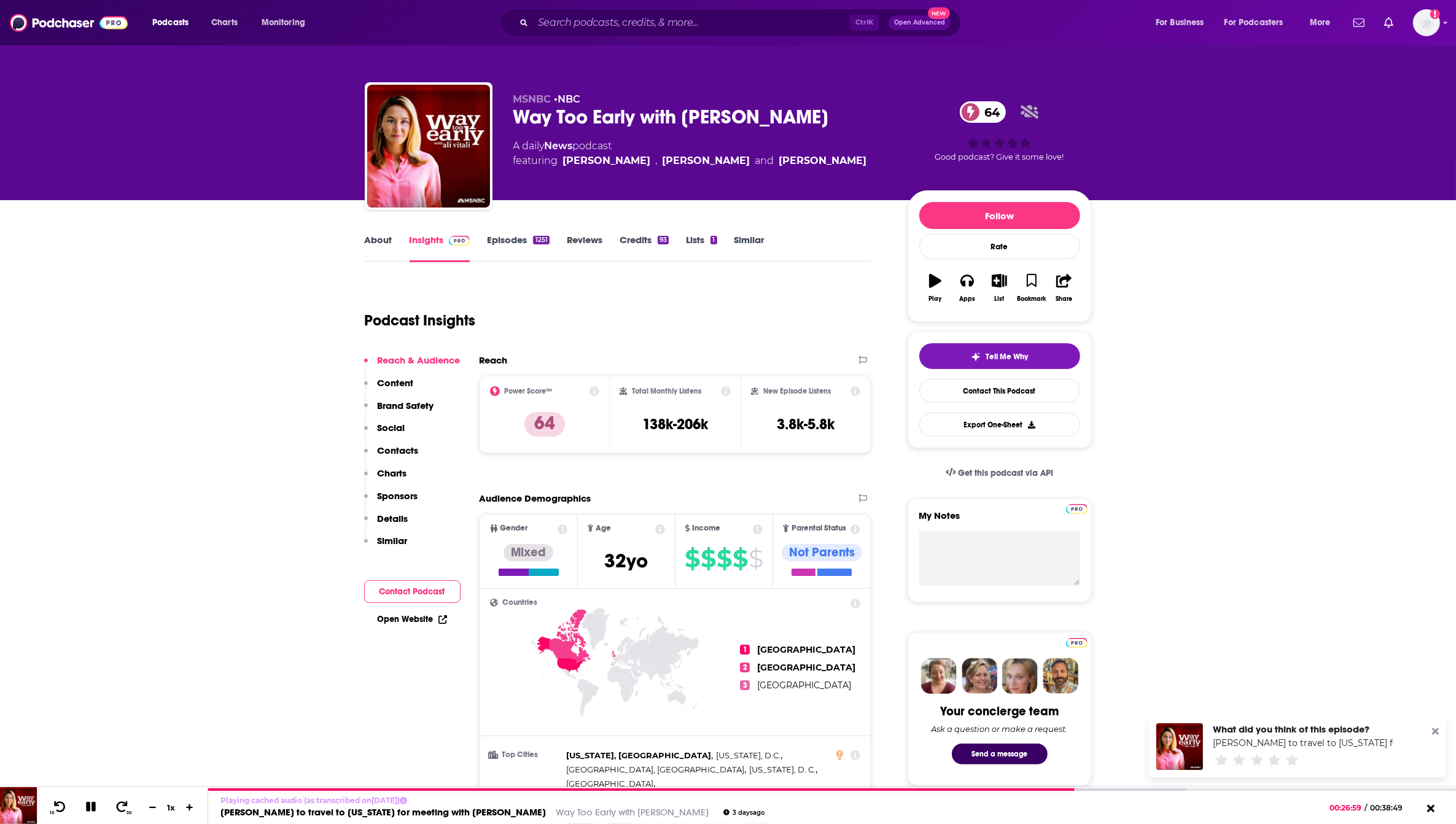
click at [374, 240] on link "About" at bounding box center [379, 248] width 28 height 29
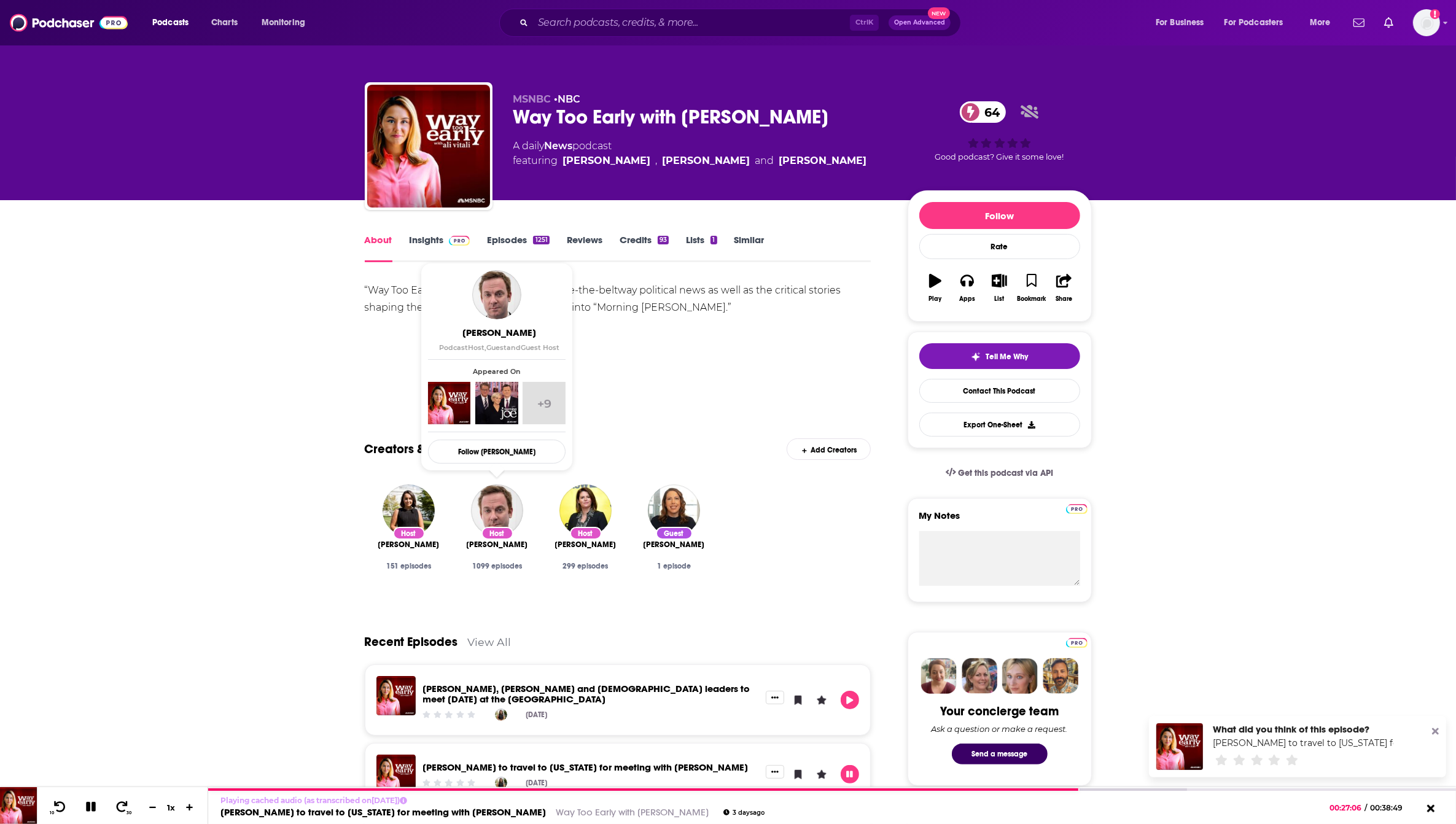
click at [708, 354] on div "“Way Too Early” covers both the day’s inside-the-beltway political news as well…" at bounding box center [618, 324] width 507 height 86
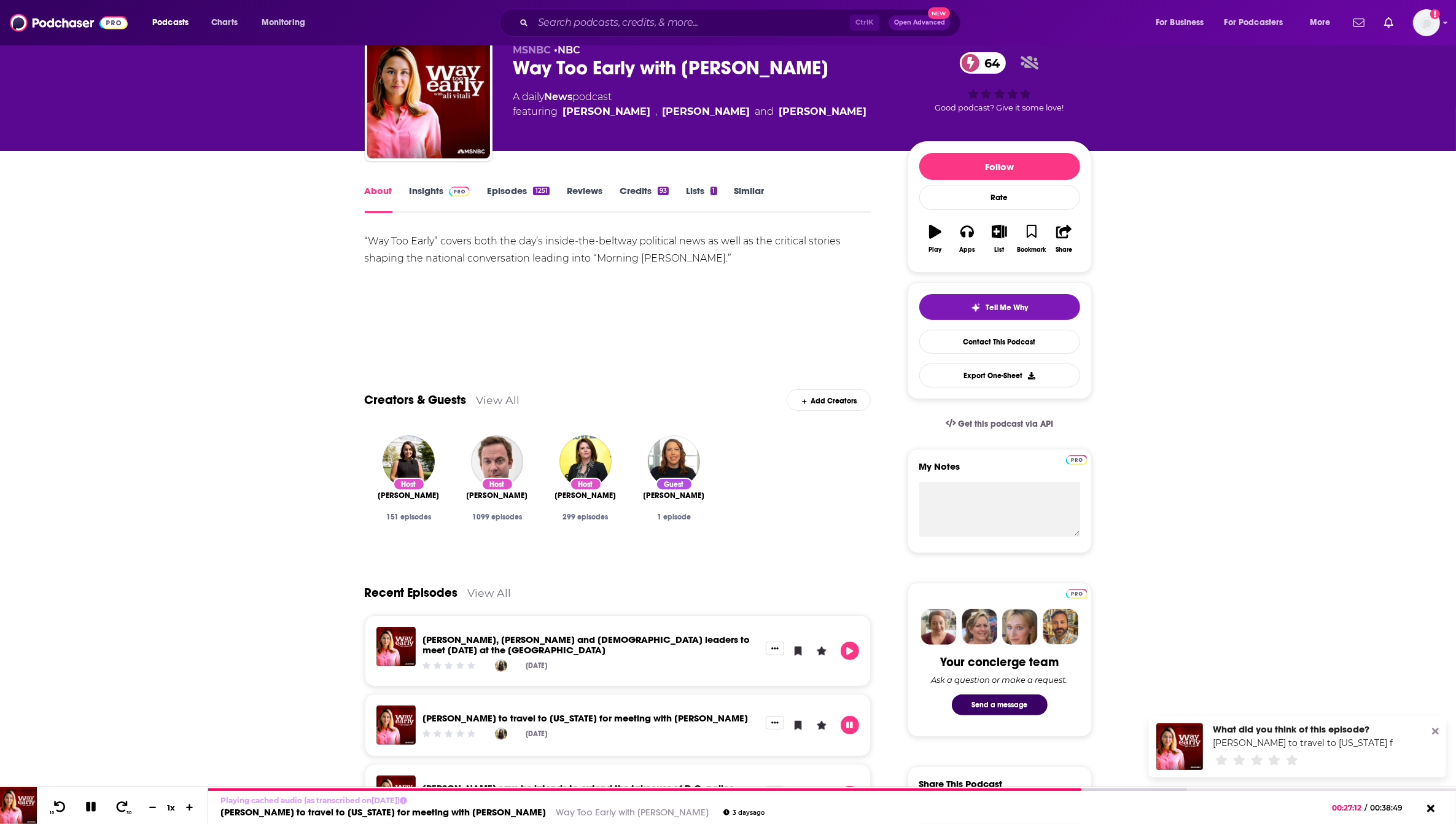
scroll to position [77, 0]
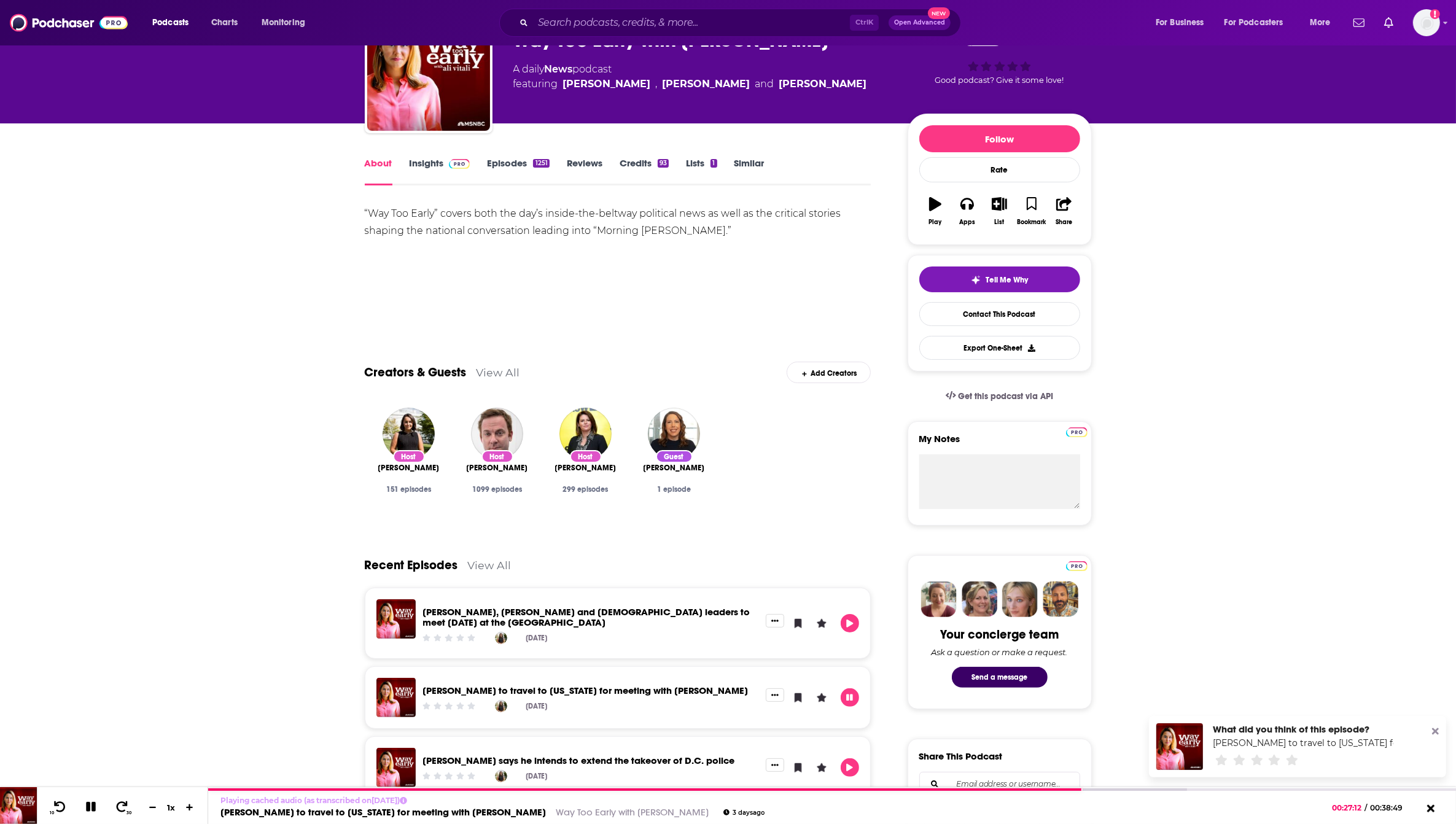
click at [650, 700] on div "[DATE]" at bounding box center [591, 706] width 336 height 12
click at [627, 685] on link "[PERSON_NAME] to travel to [US_STATE] for meeting with [PERSON_NAME]" at bounding box center [586, 690] width 326 height 12
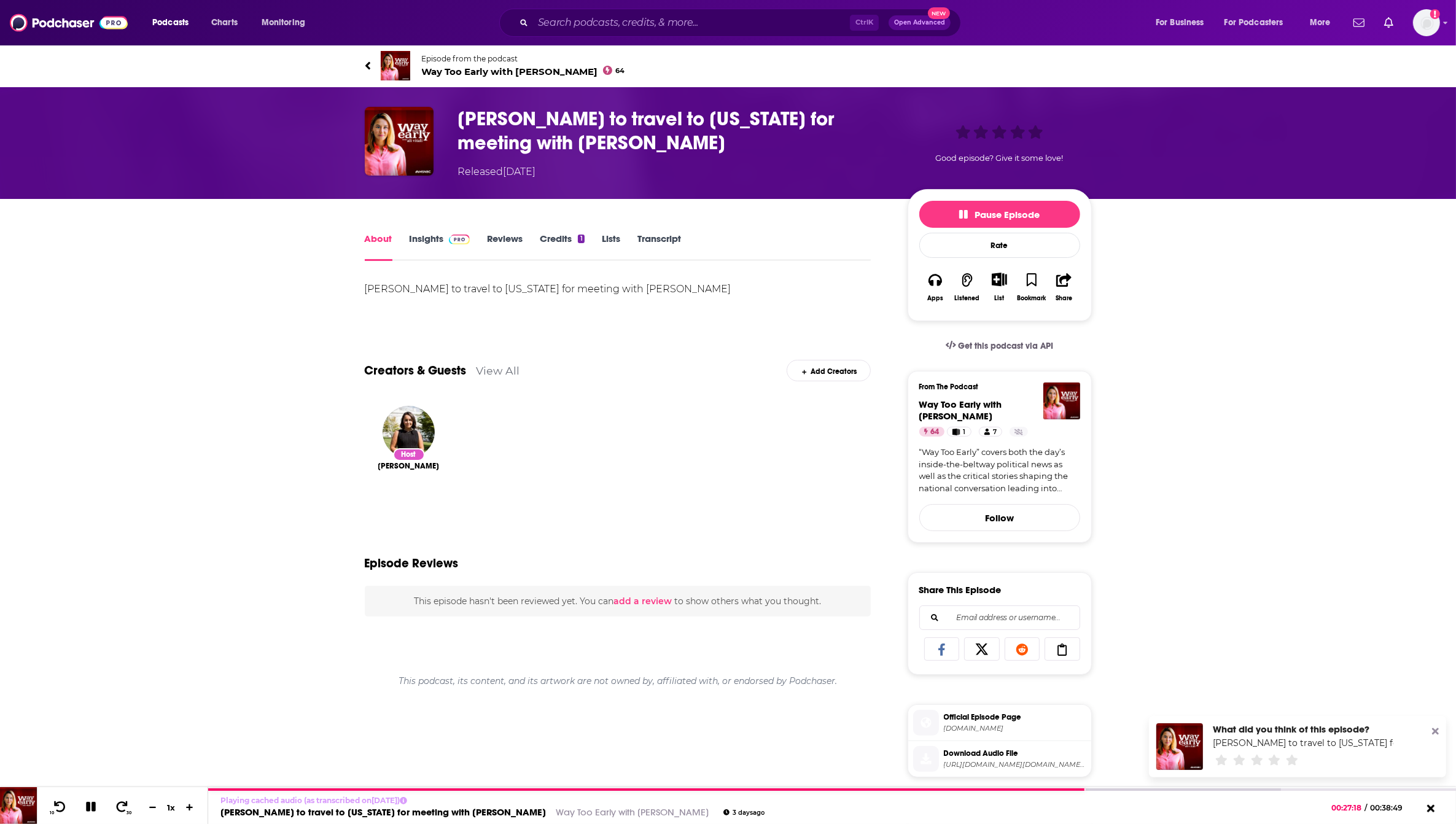
click at [651, 238] on link "Transcript" at bounding box center [659, 247] width 43 height 29
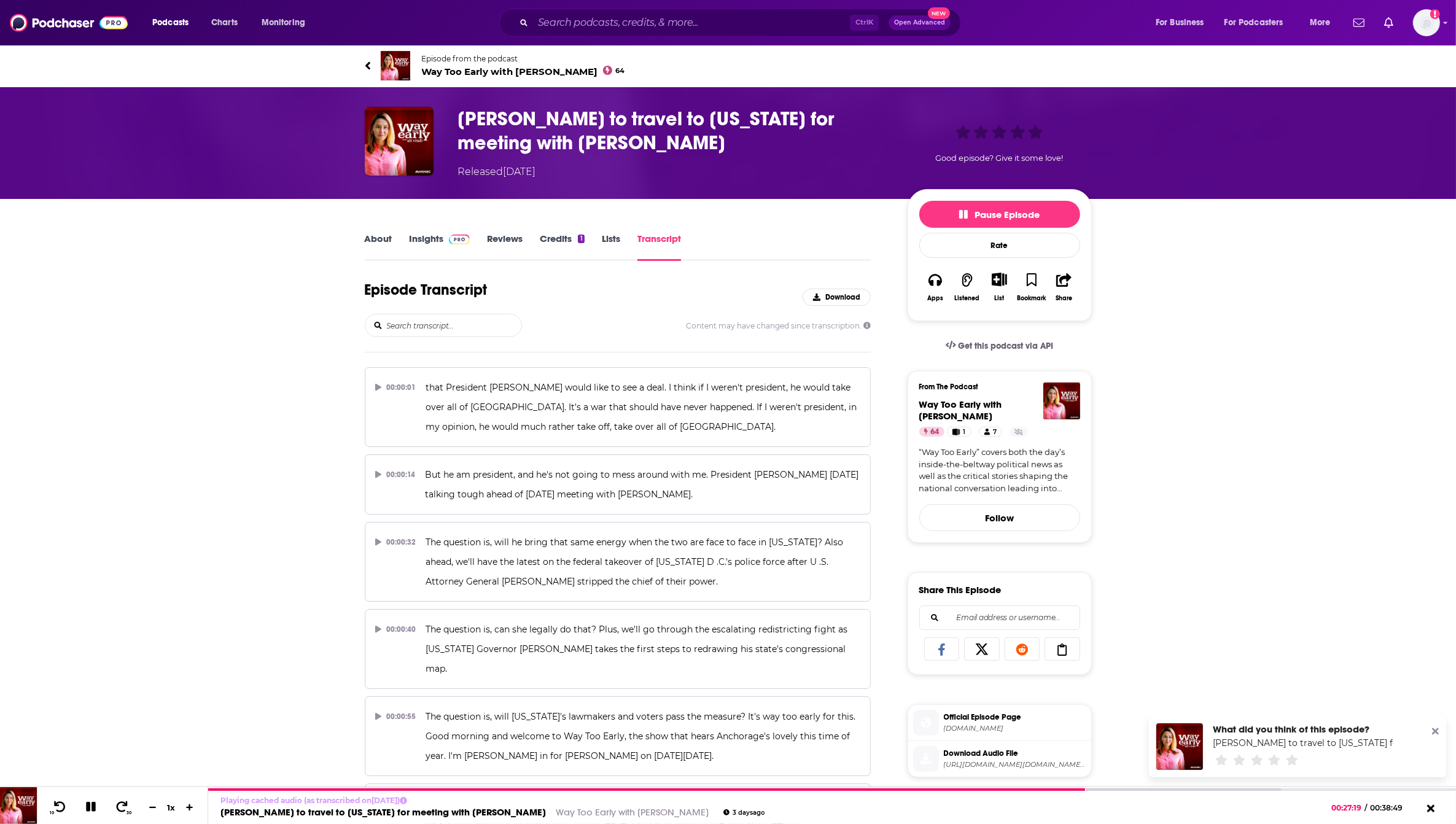
click at [438, 315] on input "search" at bounding box center [453, 326] width 135 height 22
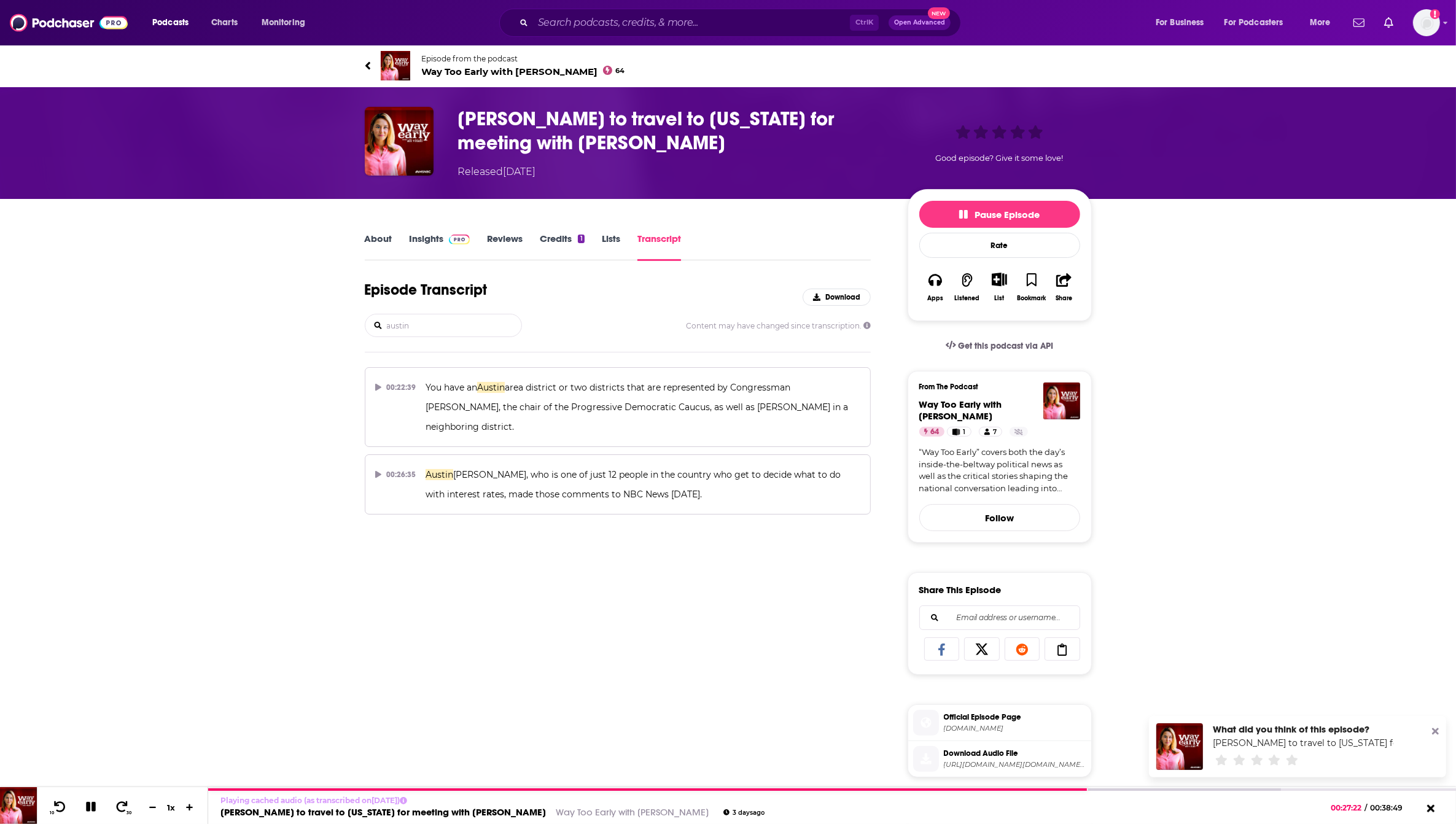
type input "austin"
click at [798, 693] on div "Episode Transcript Download austin Content may have changed since transcription…" at bounding box center [618, 727] width 507 height 893
click at [431, 476] on p "[PERSON_NAME], who is one of just 12 people in the country who get to decide wh…" at bounding box center [643, 484] width 435 height 39
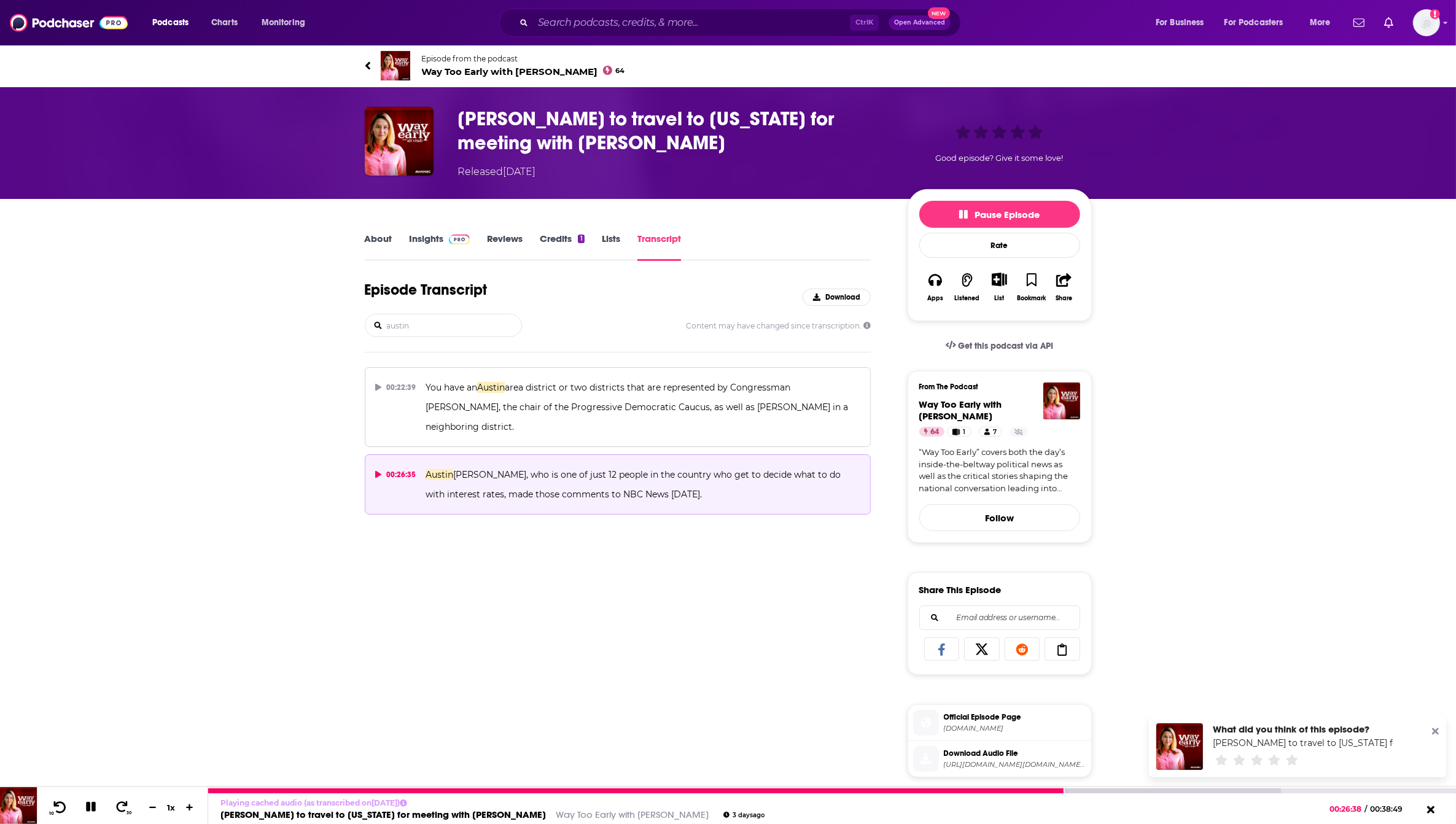
click at [60, 809] on icon at bounding box center [60, 807] width 15 height 12
click at [96, 815] on button at bounding box center [91, 809] width 22 height 15
click at [50, 809] on button "10" at bounding box center [59, 808] width 26 height 17
click at [99, 809] on button at bounding box center [91, 808] width 23 height 17
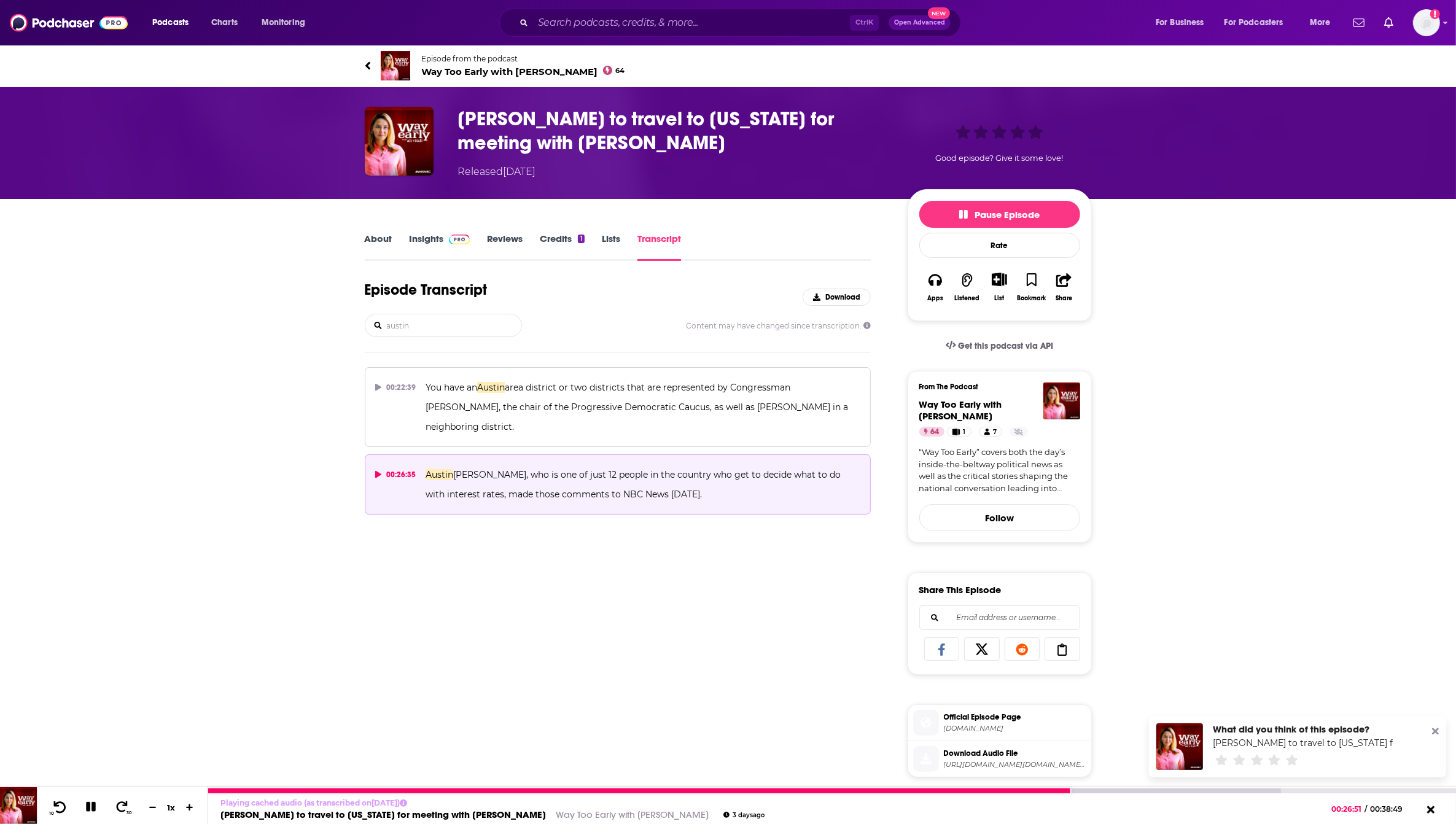
click at [59, 811] on icon at bounding box center [60, 807] width 15 height 12
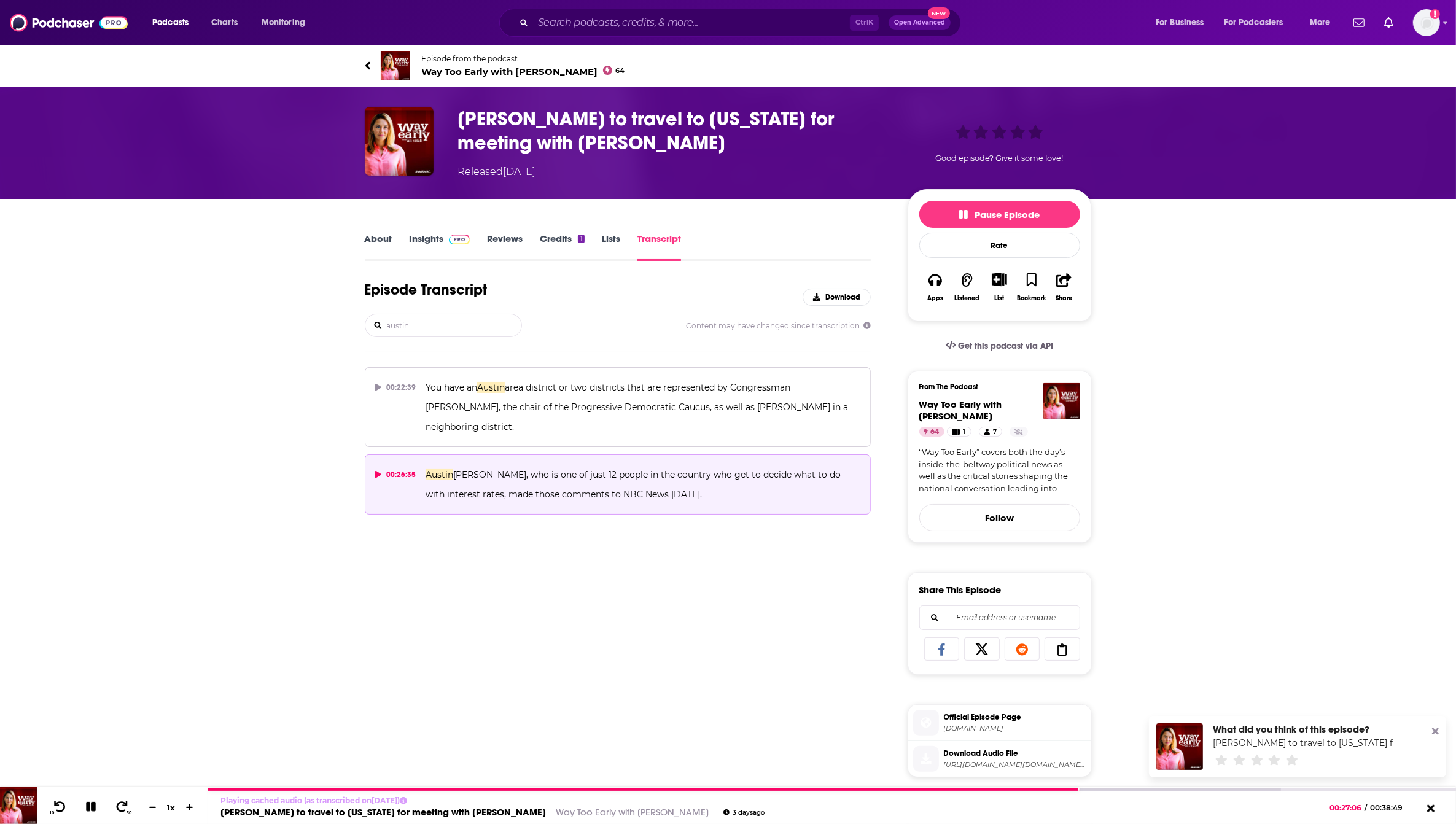
click at [459, 67] on span "Way Too Early with [PERSON_NAME] 64" at bounding box center [523, 71] width 203 height 12
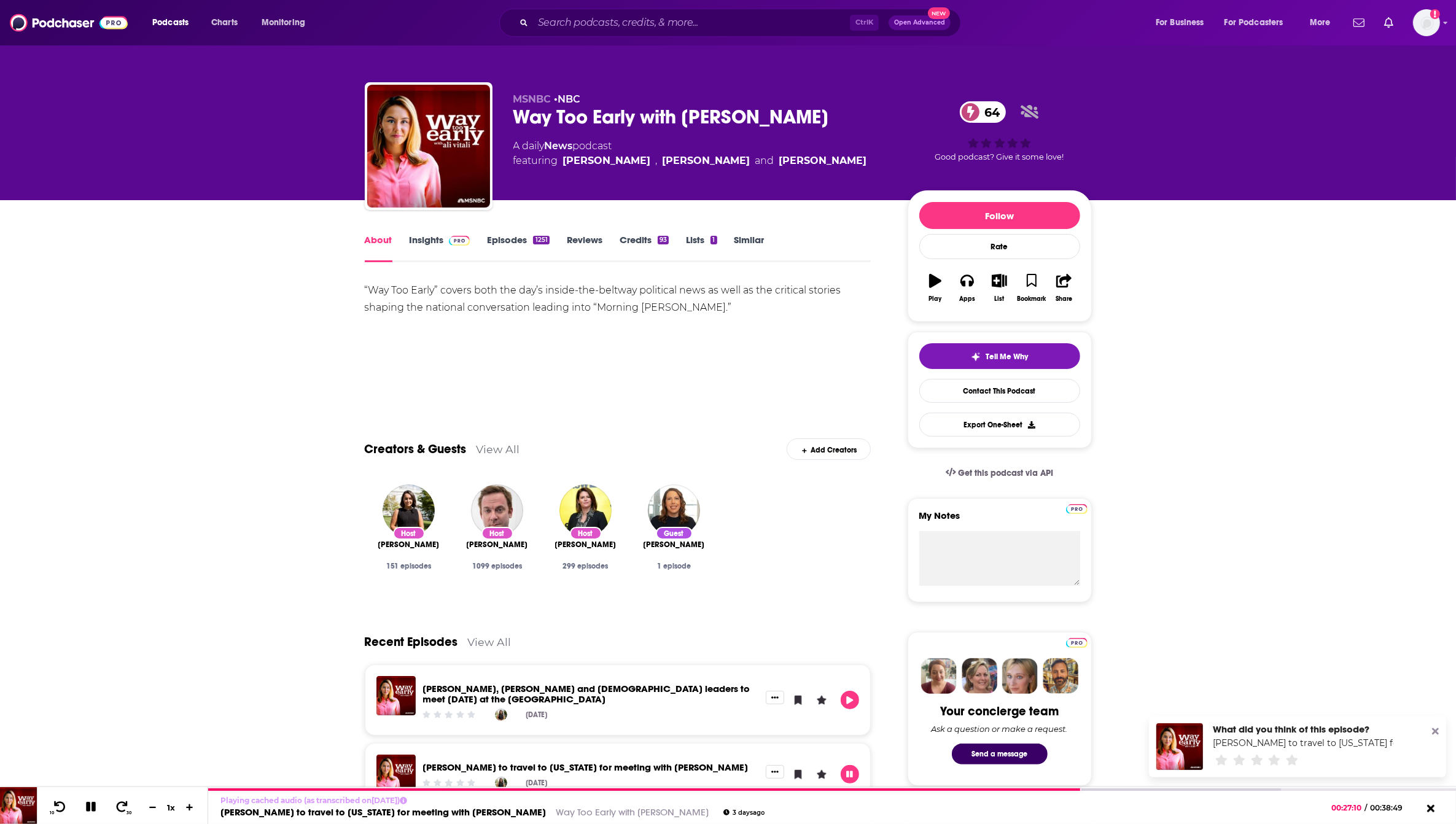
click at [431, 238] on link "Insights" at bounding box center [440, 248] width 61 height 29
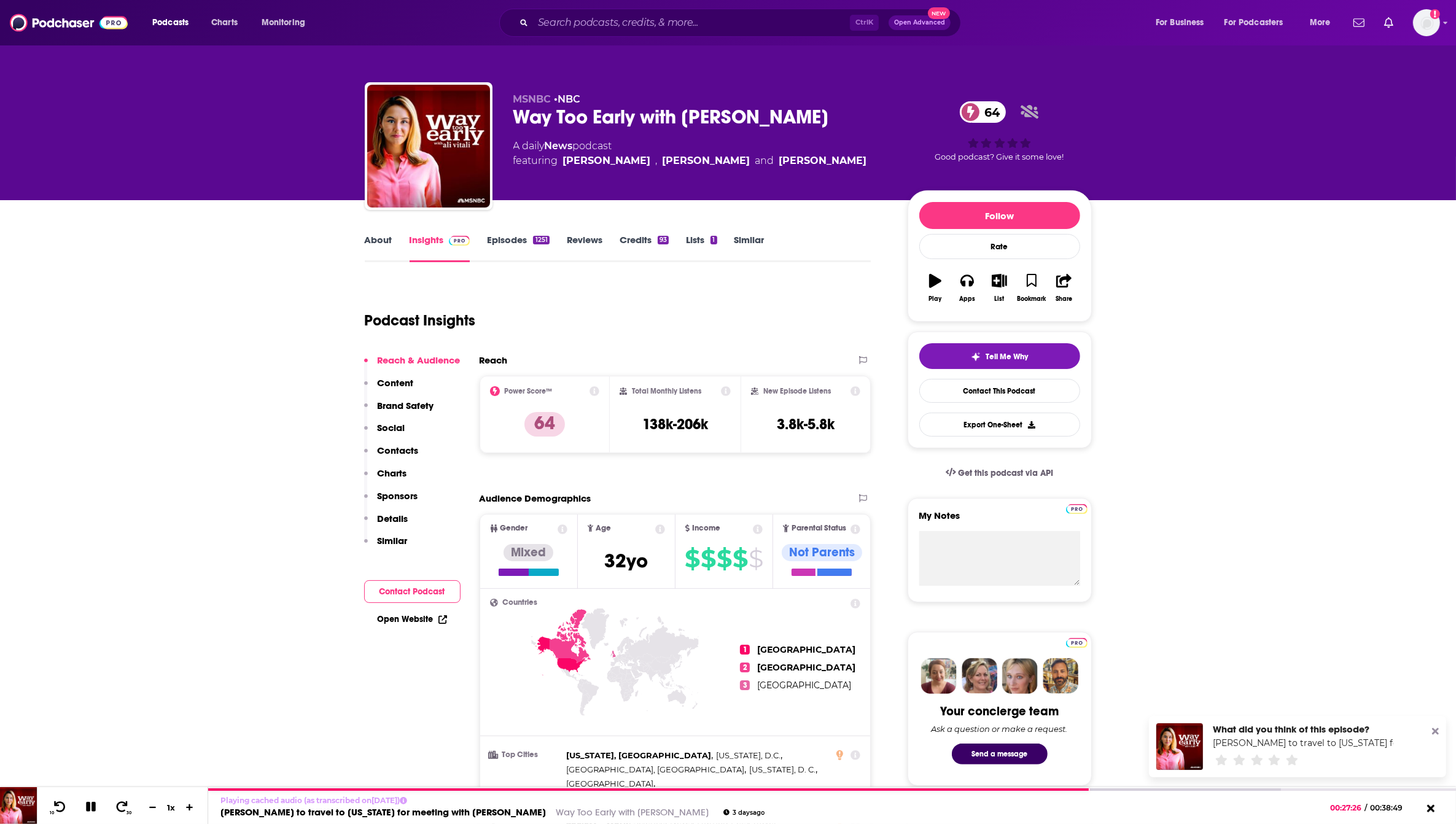
drag, startPoint x: 385, startPoint y: 231, endPoint x: 371, endPoint y: 241, distance: 17.2
click at [369, 243] on link "About" at bounding box center [379, 248] width 28 height 29
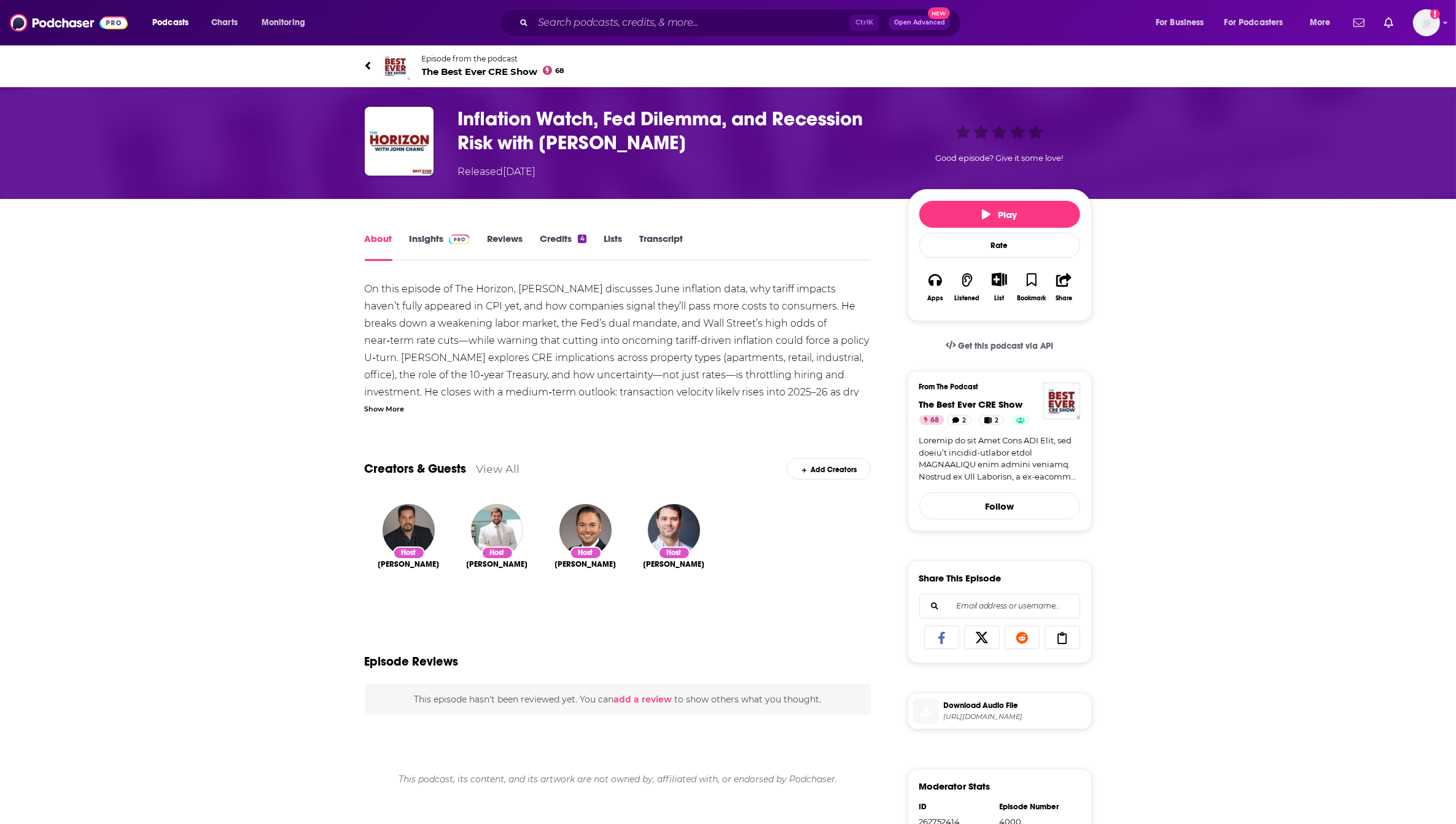
click at [666, 237] on link "Transcript" at bounding box center [661, 247] width 43 height 29
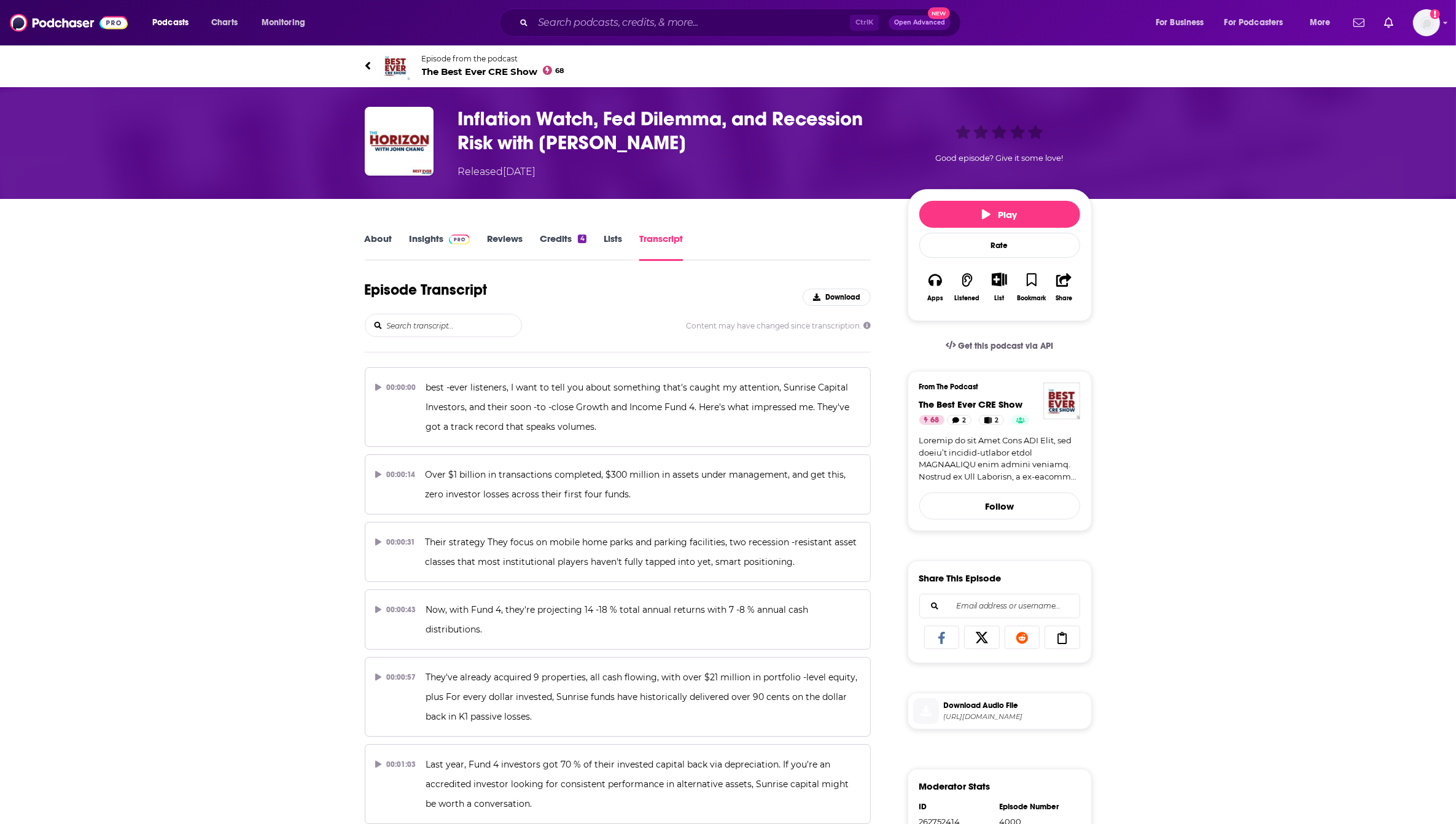
click at [479, 333] on input "search" at bounding box center [453, 326] width 135 height 22
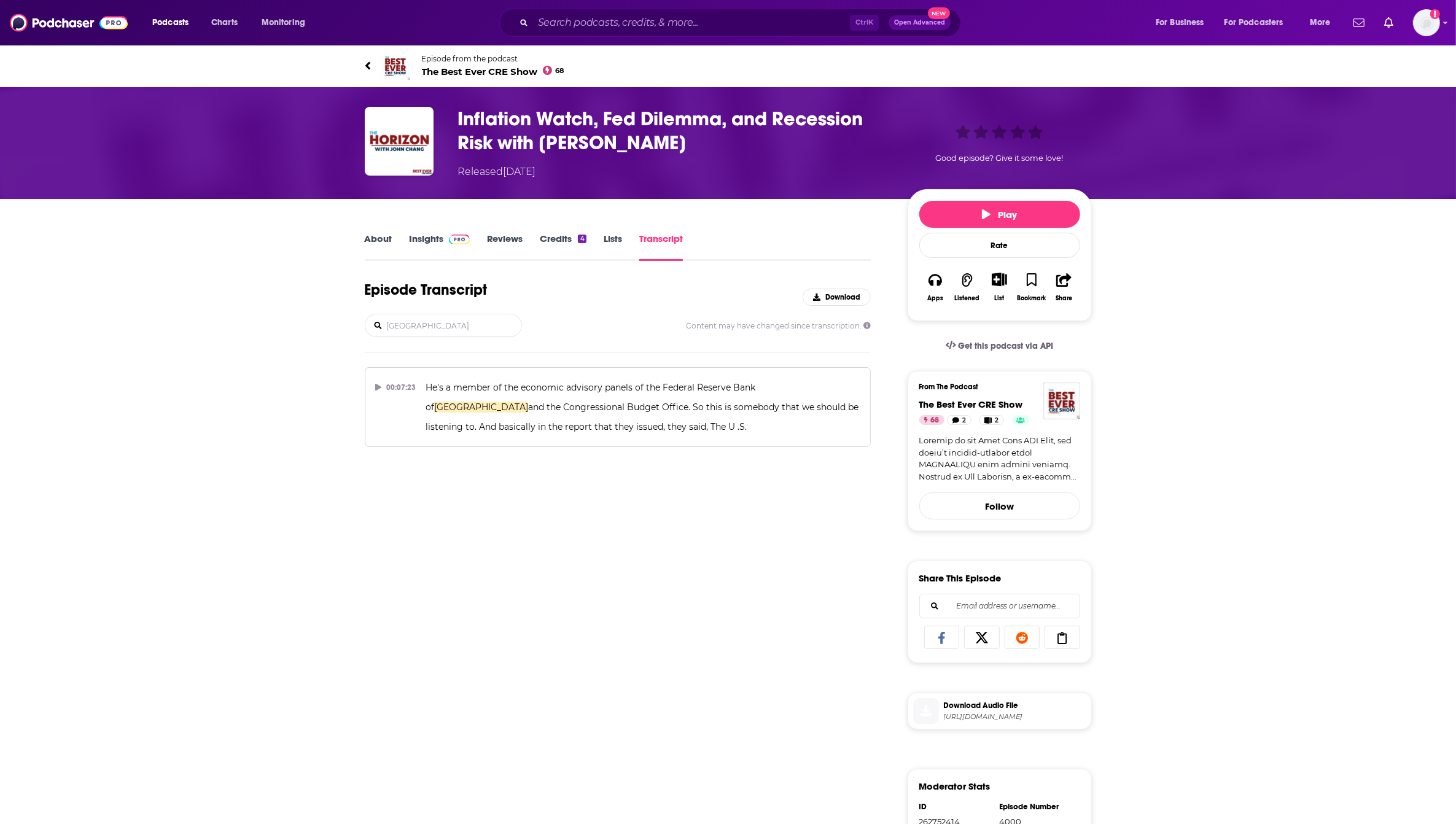
type input "chicago"
click at [710, 695] on div "Episode Transcript Download chicago Content may have changed since transcriptio…" at bounding box center [618, 718] width 507 height 874
click at [777, 395] on p "He's a member of the economic advisory panels of the Federal Reserve Bank of Ch…" at bounding box center [643, 407] width 435 height 59
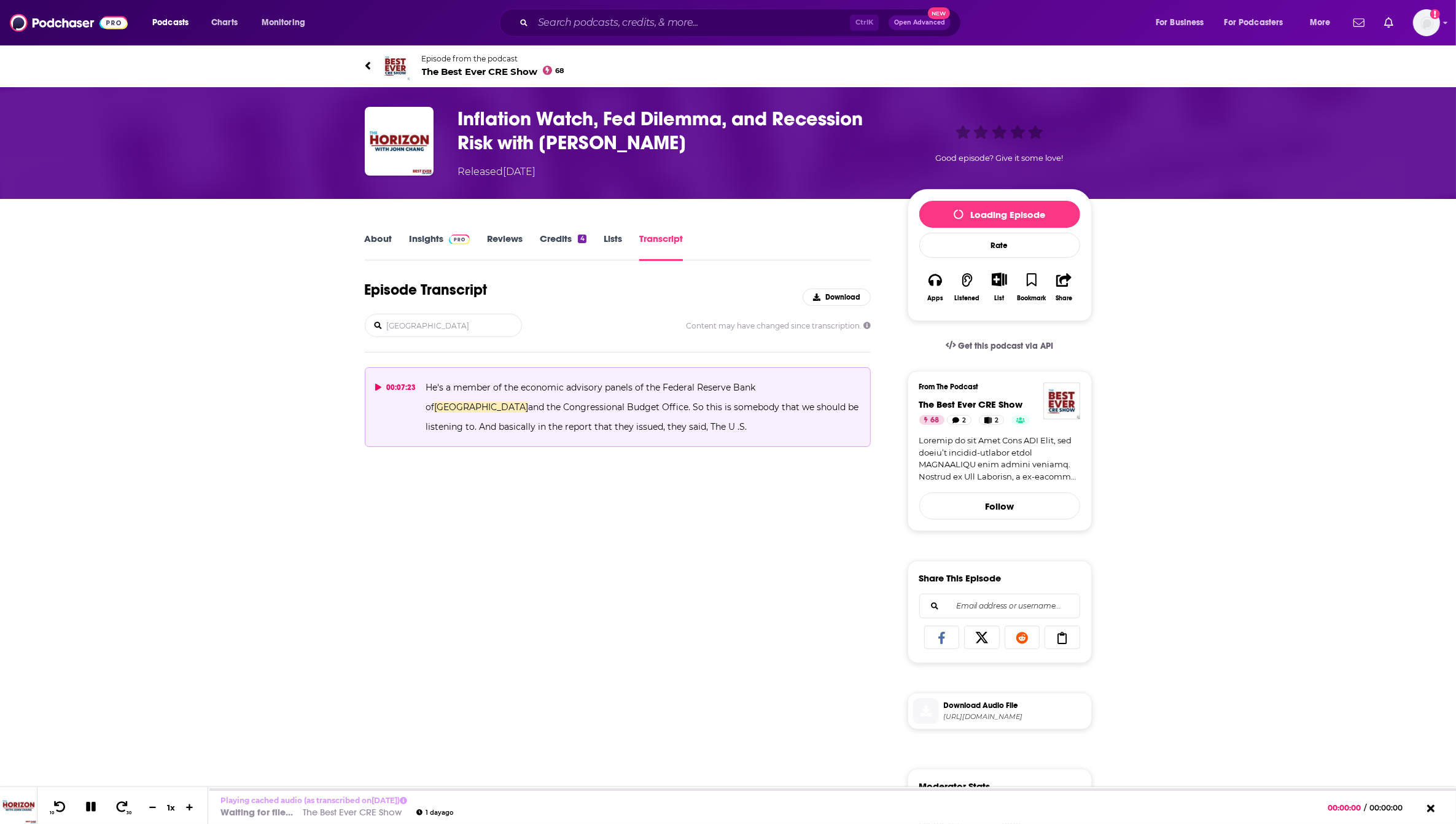
click at [377, 387] on icon at bounding box center [378, 388] width 6 height 8
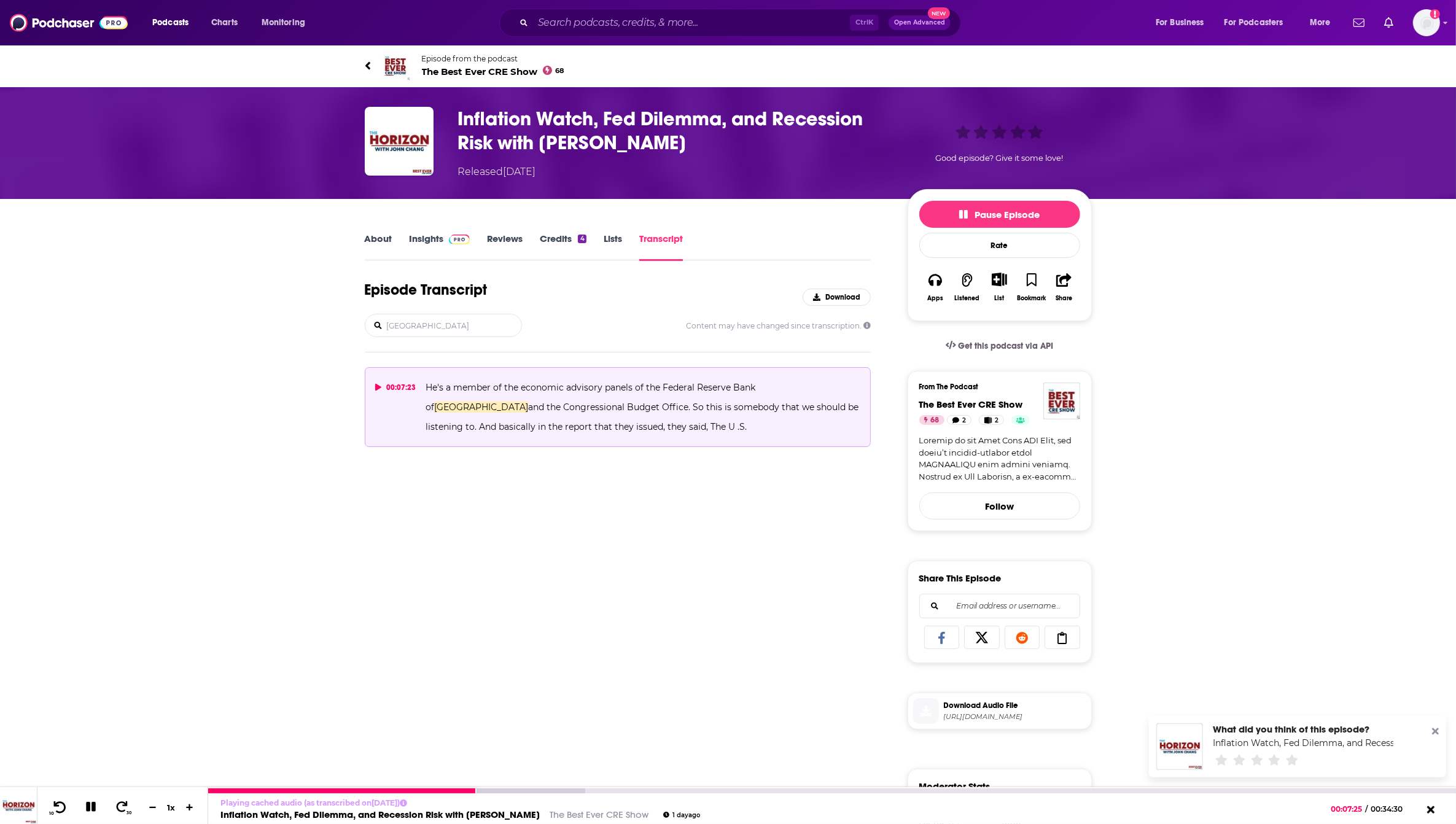
click at [60, 806] on icon at bounding box center [60, 807] width 15 height 12
drag, startPoint x: 487, startPoint y: 323, endPoint x: 541, endPoint y: 284, distance: 66.6
click at [487, 323] on input "chicago" at bounding box center [453, 326] width 135 height 22
drag, startPoint x: 633, startPoint y: 593, endPoint x: 624, endPoint y: 556, distance: 38.1
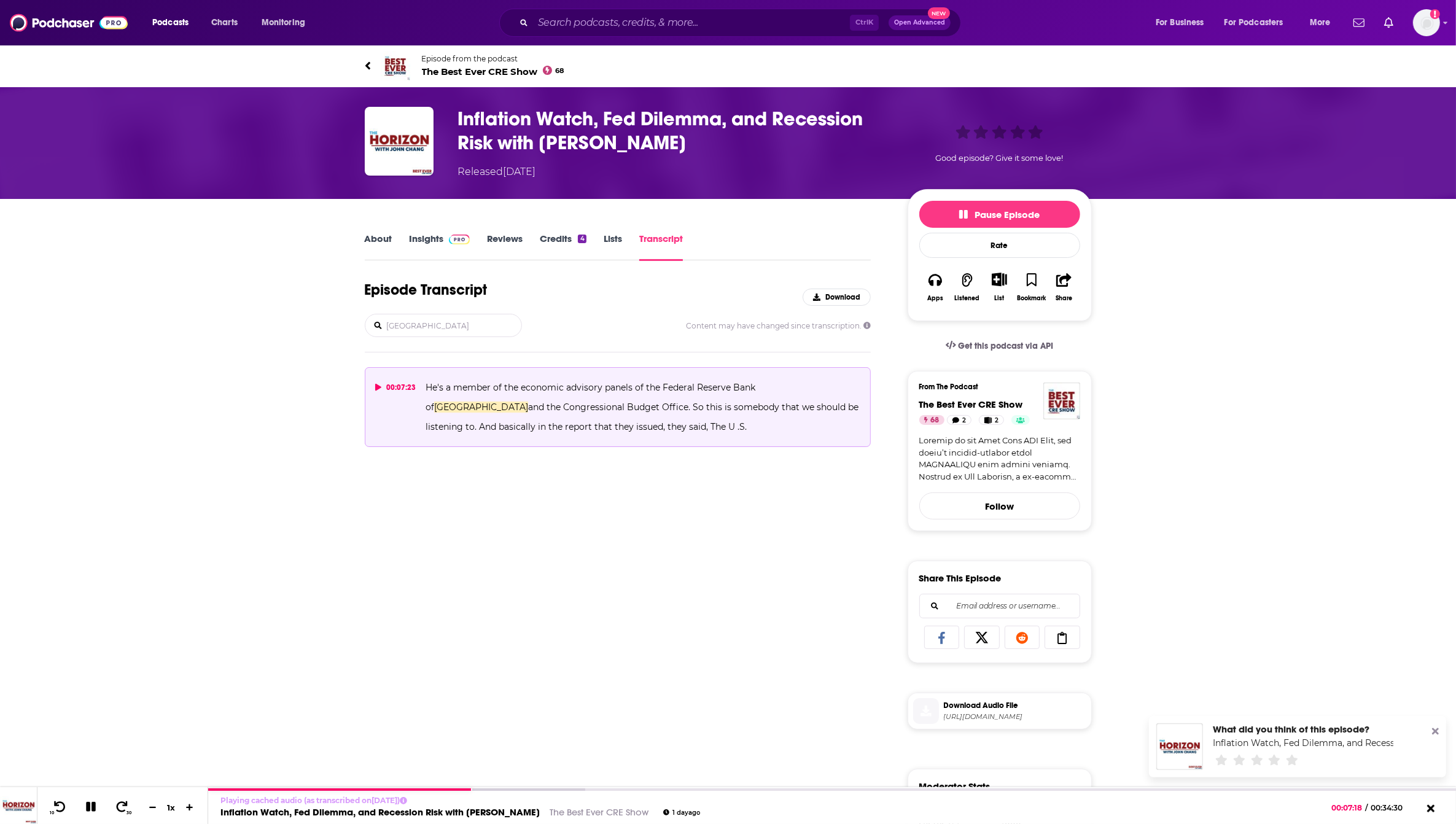
click at [633, 590] on div "Episode Transcript Download chicago Content may have changed since transcriptio…" at bounding box center [618, 718] width 507 height 874
click at [439, 244] on link "Insights" at bounding box center [440, 247] width 61 height 29
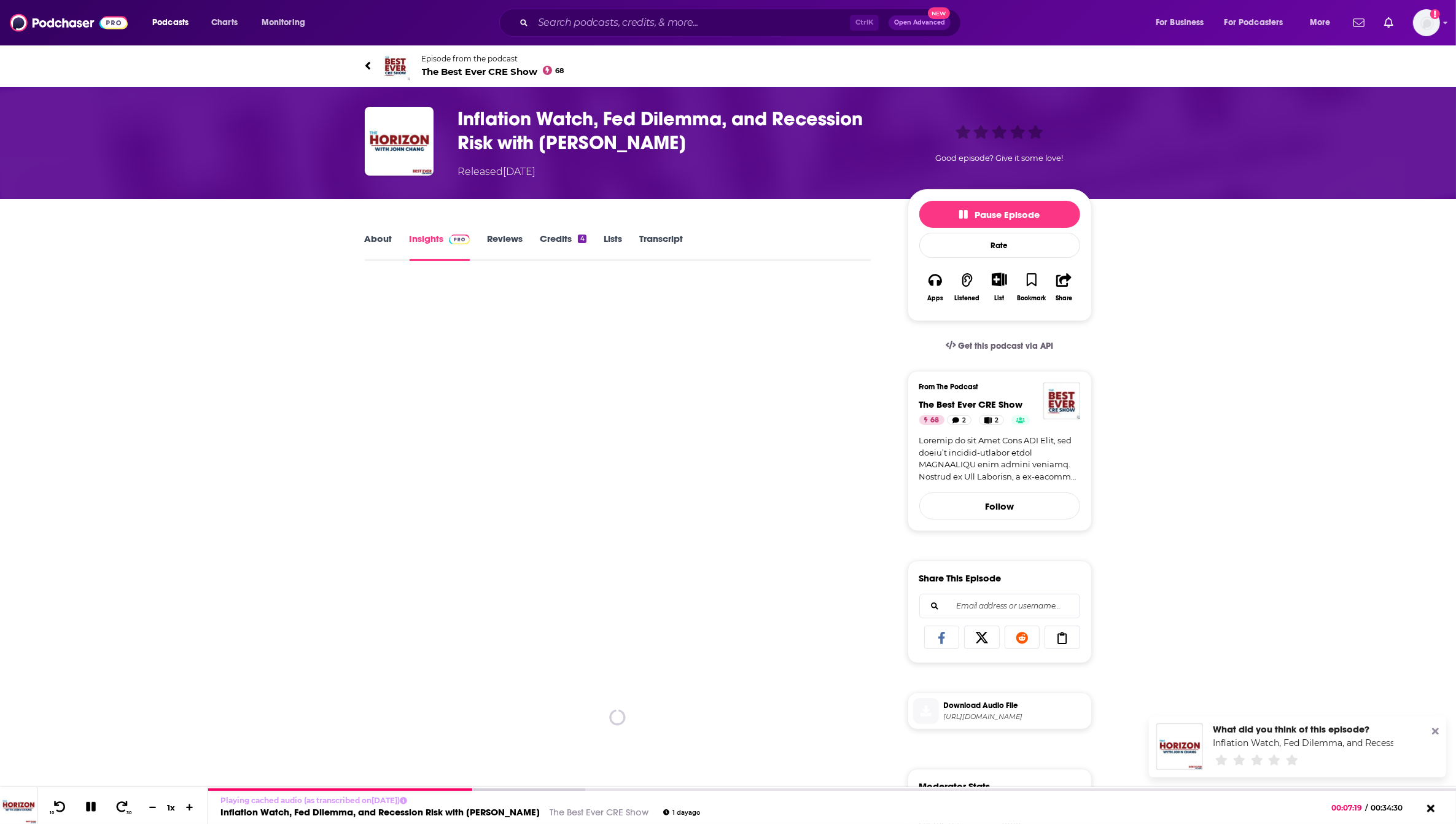
click at [666, 246] on link "Transcript" at bounding box center [661, 247] width 43 height 29
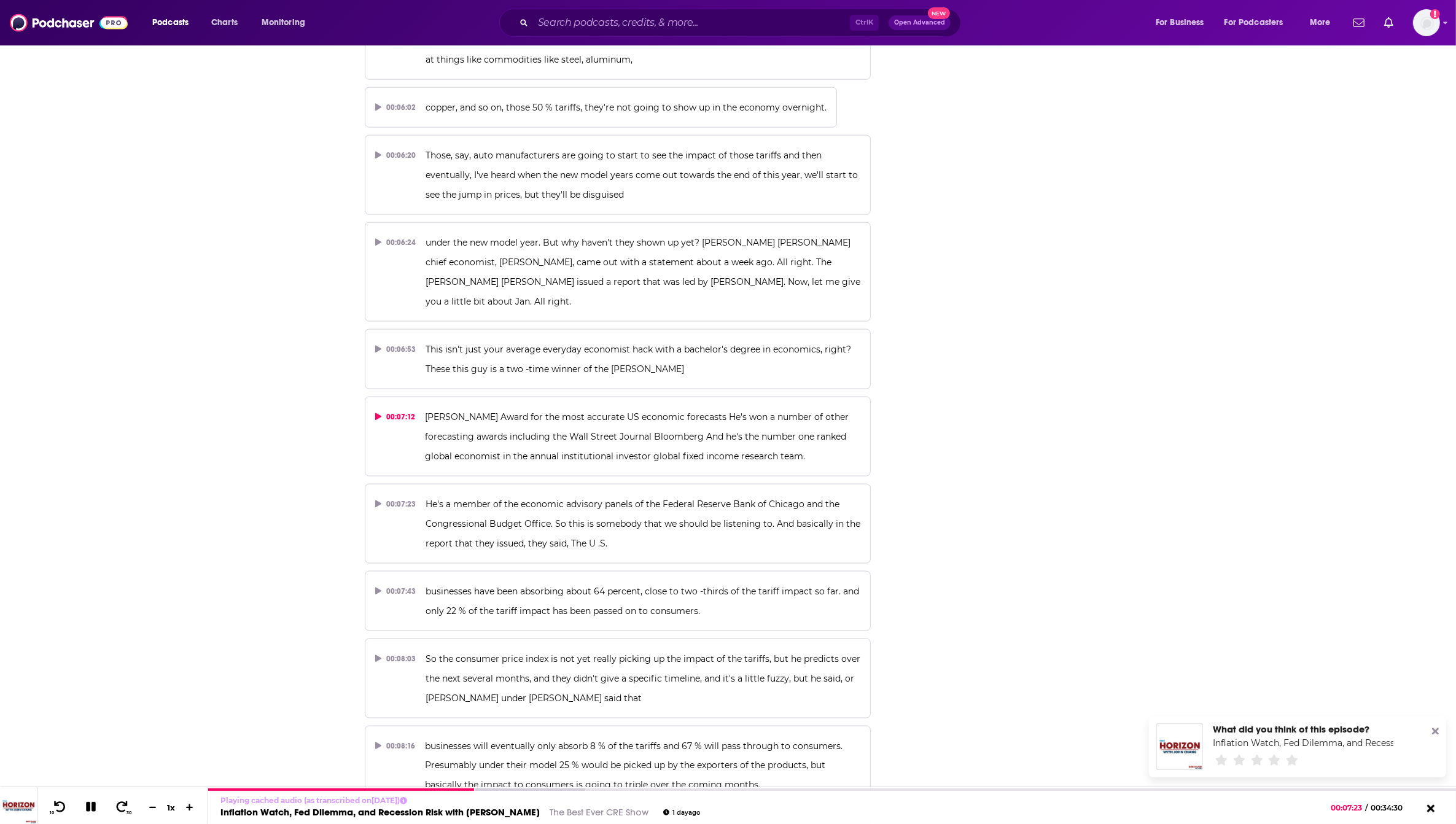
scroll to position [1996, 0]
